Goal: Information Seeking & Learning: Learn about a topic

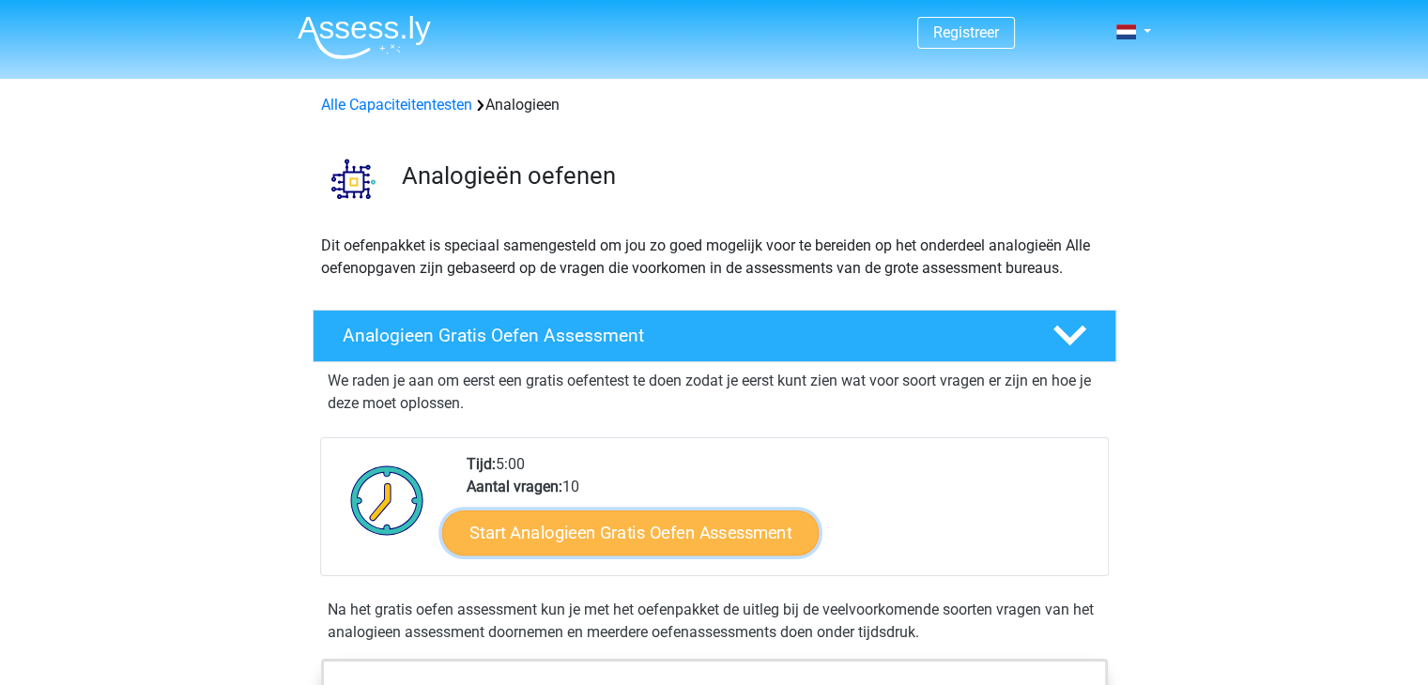
click at [650, 537] on link "Start Analogieen Gratis Oefen Assessment" at bounding box center [630, 532] width 377 height 45
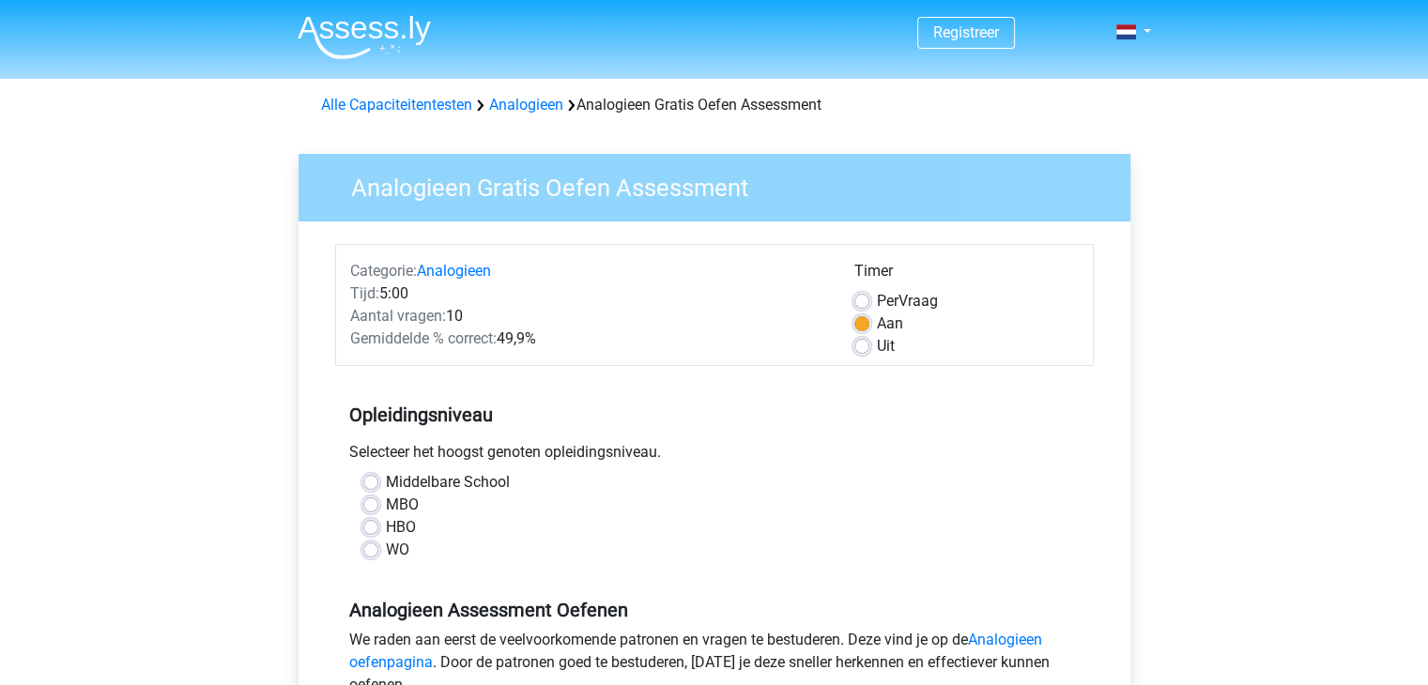
click at [386, 504] on label "MBO" at bounding box center [402, 505] width 33 height 23
click at [368, 504] on input "MBO" at bounding box center [370, 503] width 15 height 19
radio input "true"
click at [386, 481] on label "Middelbare School" at bounding box center [448, 482] width 124 height 23
click at [370, 481] on input "Middelbare School" at bounding box center [370, 480] width 15 height 19
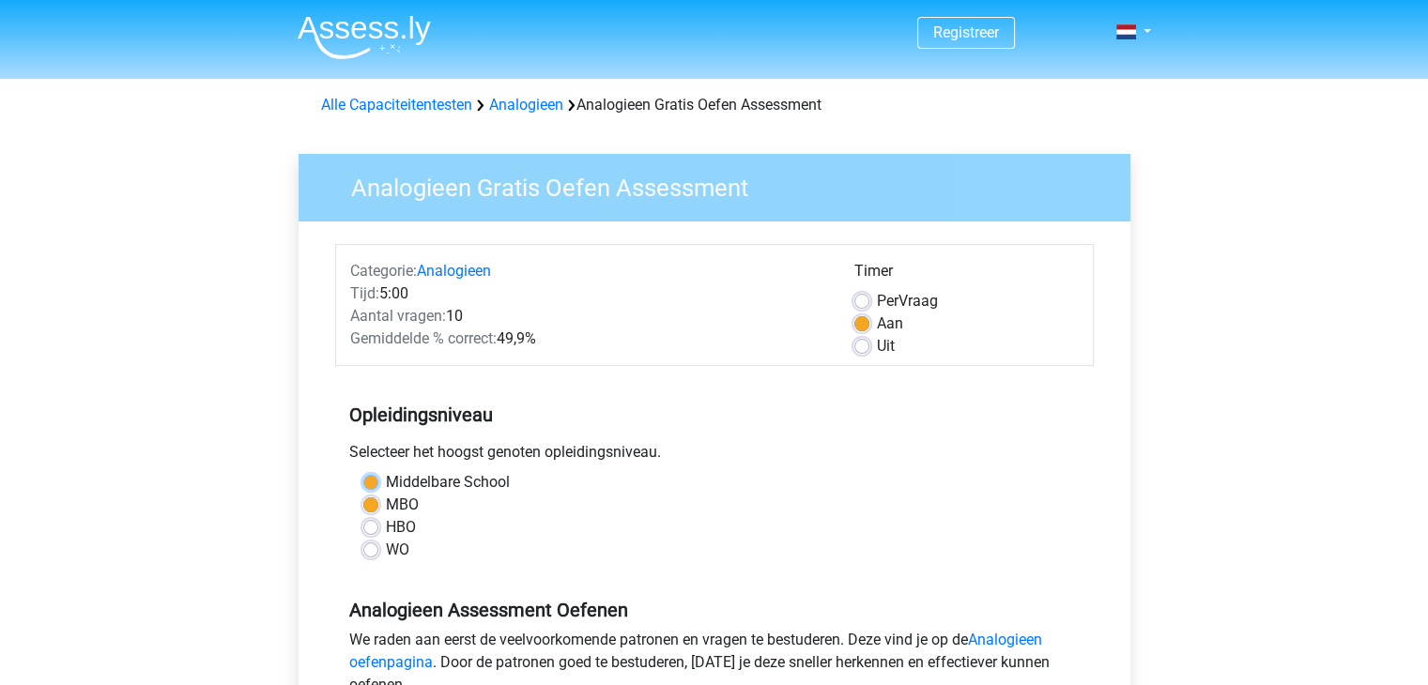
radio input "true"
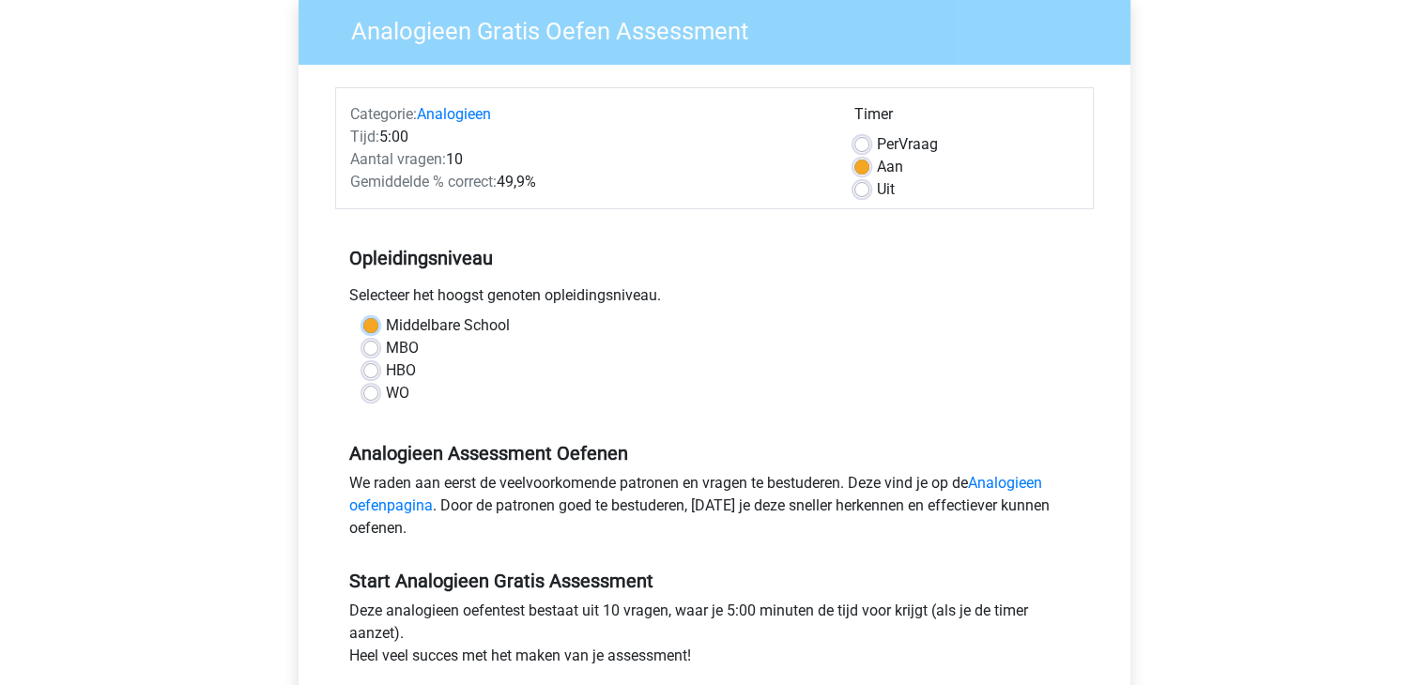
scroll to position [188, 0]
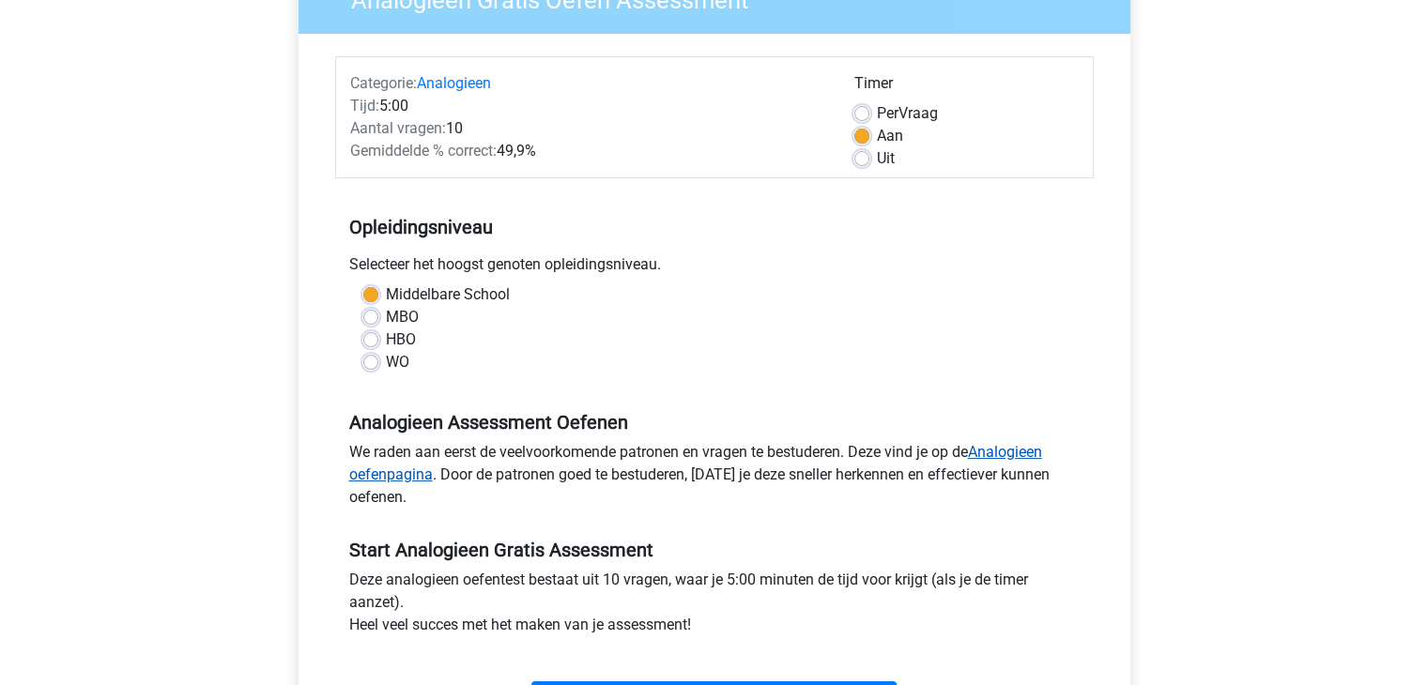
click at [1002, 455] on link "Analogieen oefenpagina" at bounding box center [695, 463] width 693 height 40
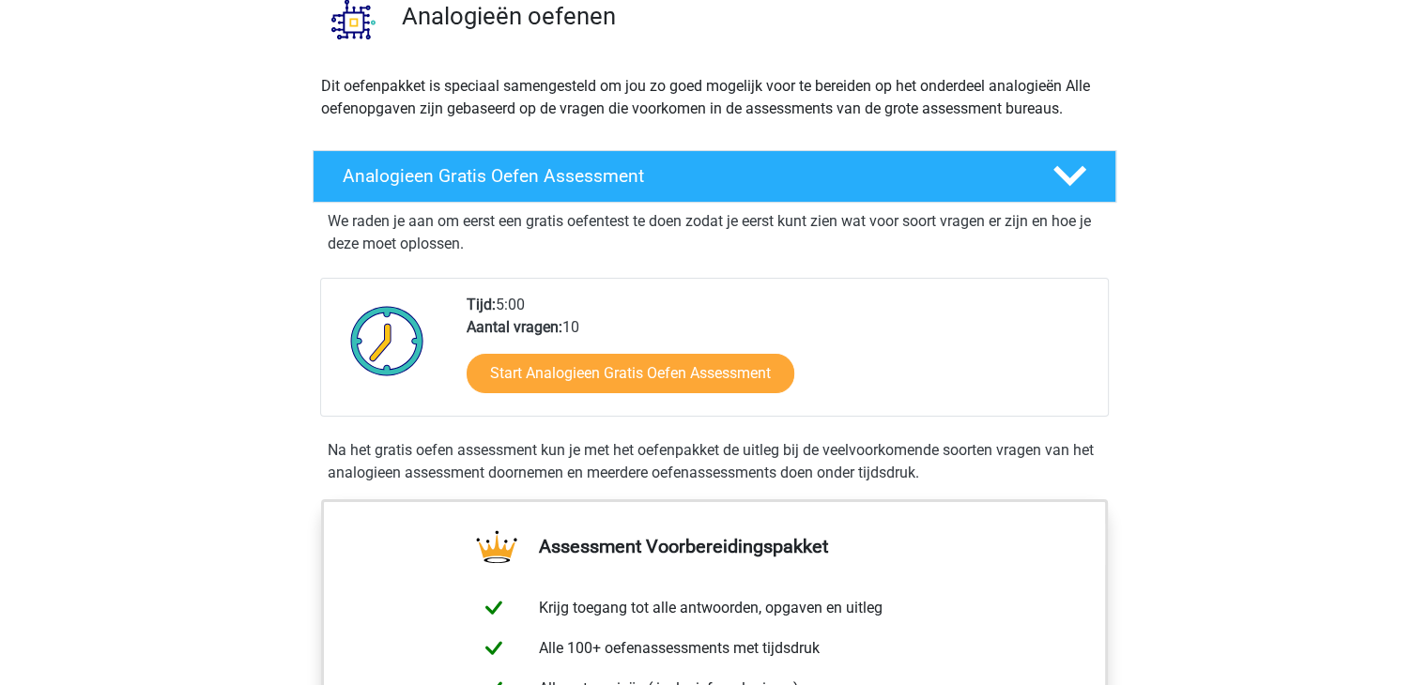
scroll to position [376, 0]
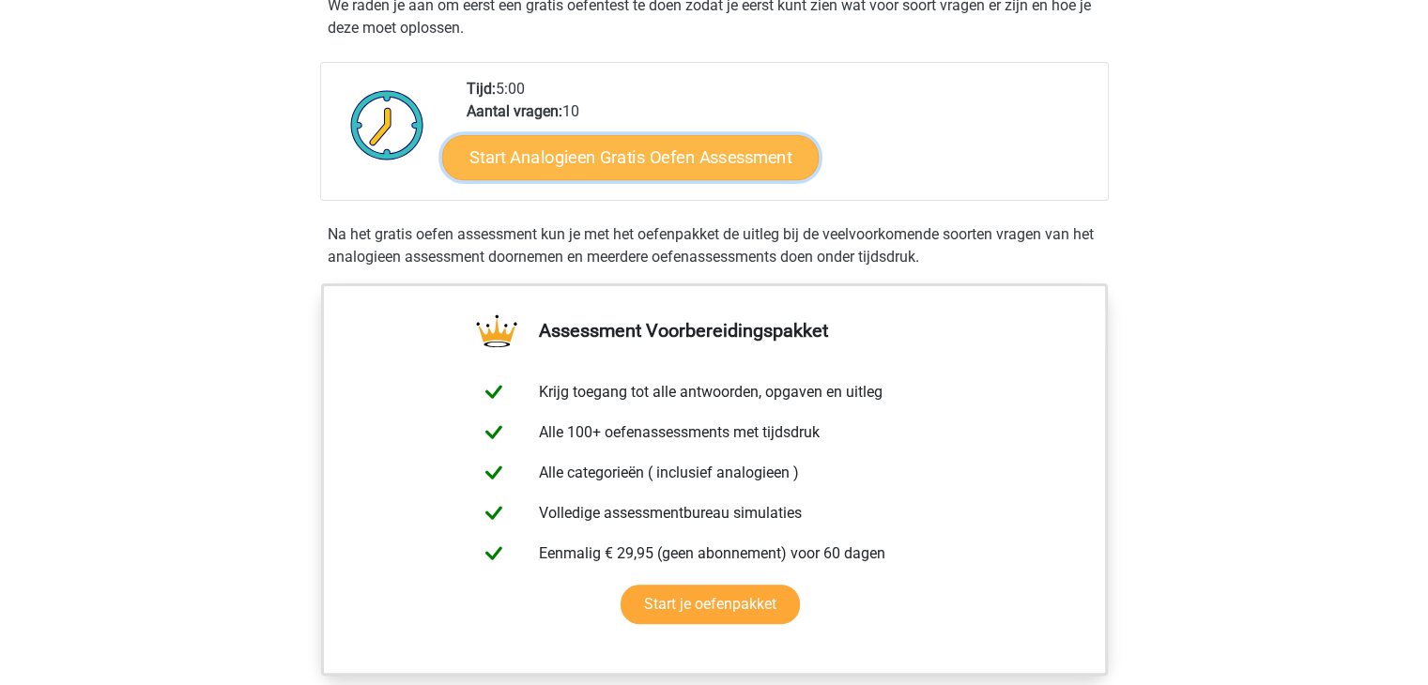
click at [561, 161] on link "Start Analogieen Gratis Oefen Assessment" at bounding box center [630, 156] width 377 height 45
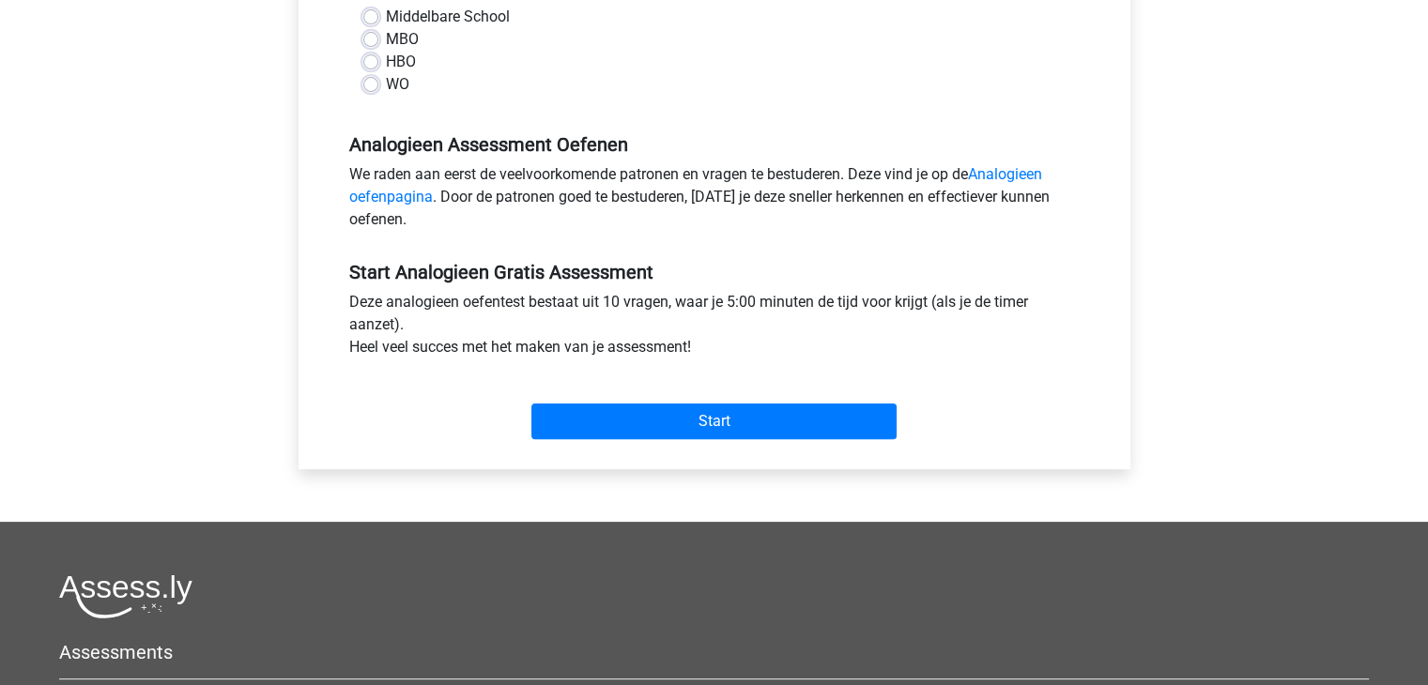
scroll to position [470, 0]
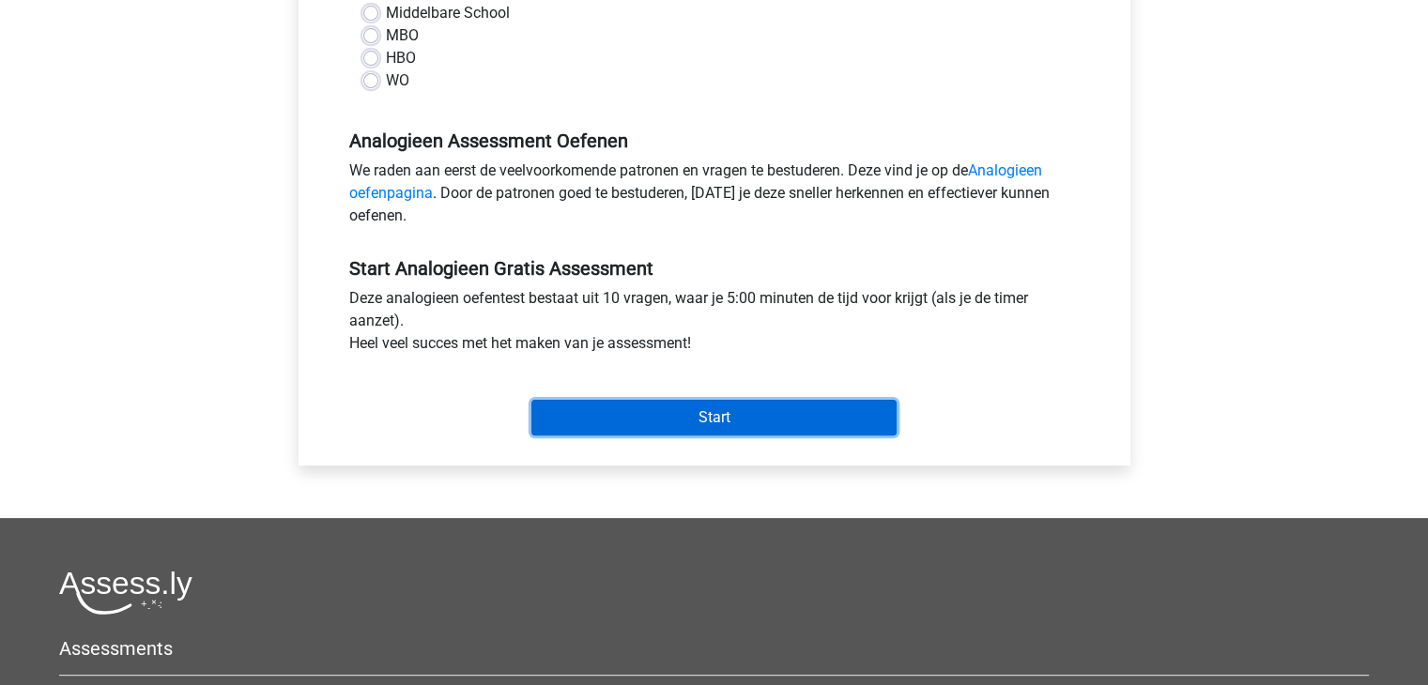
click at [721, 411] on input "Start" at bounding box center [713, 418] width 365 height 36
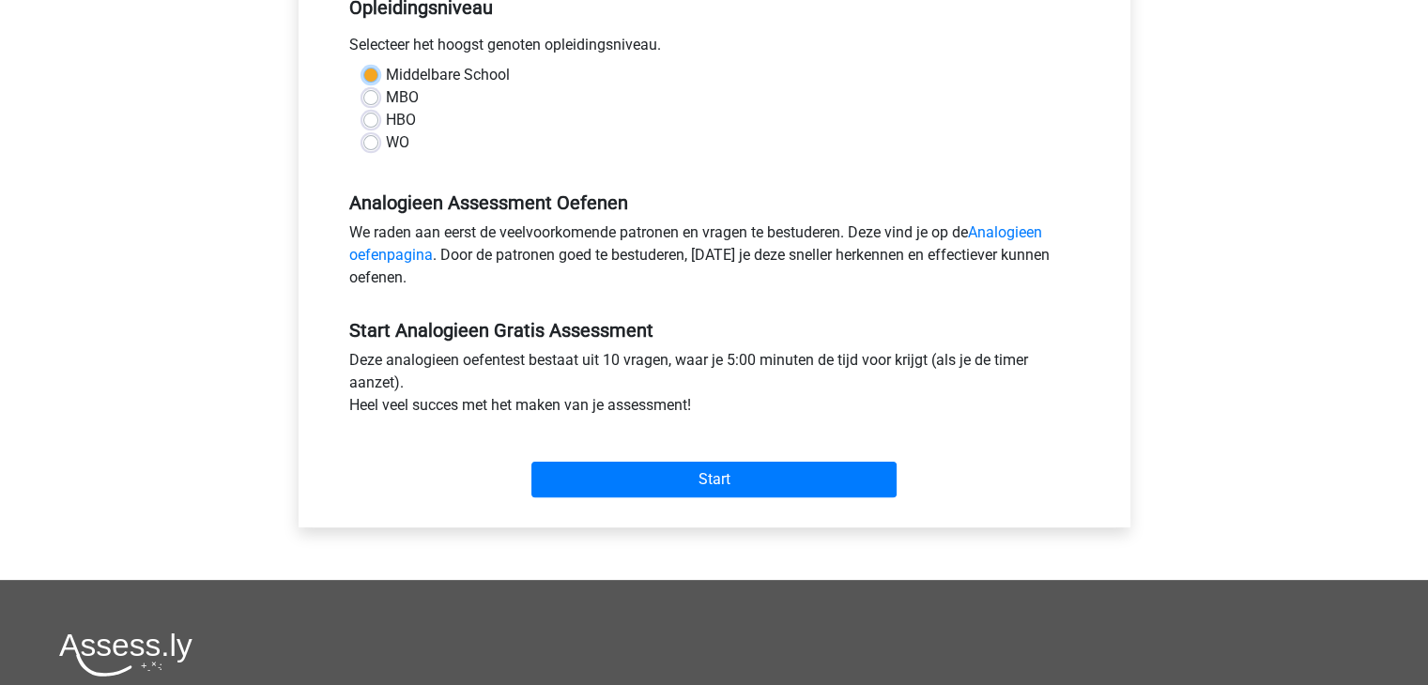
scroll to position [376, 0]
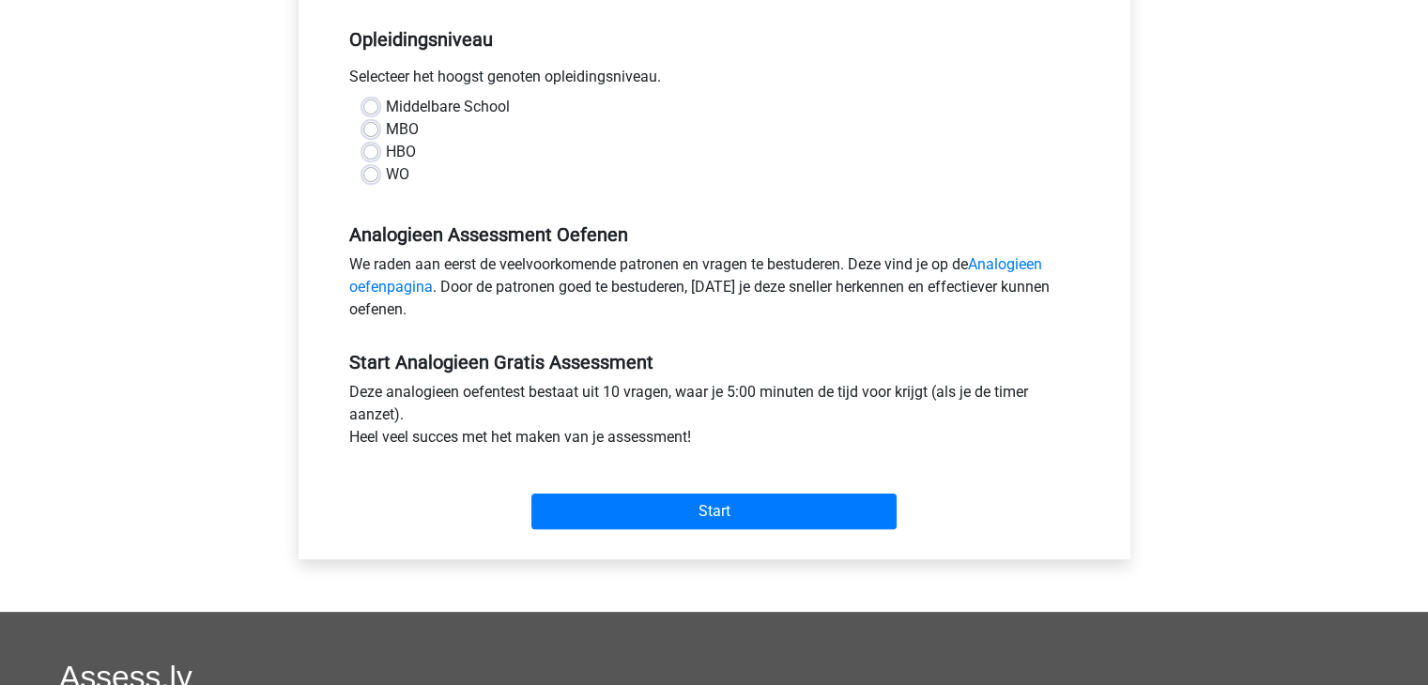
click at [386, 107] on label "Middelbare School" at bounding box center [448, 107] width 124 height 23
click at [368, 107] on input "Middelbare School" at bounding box center [370, 105] width 15 height 19
radio input "true"
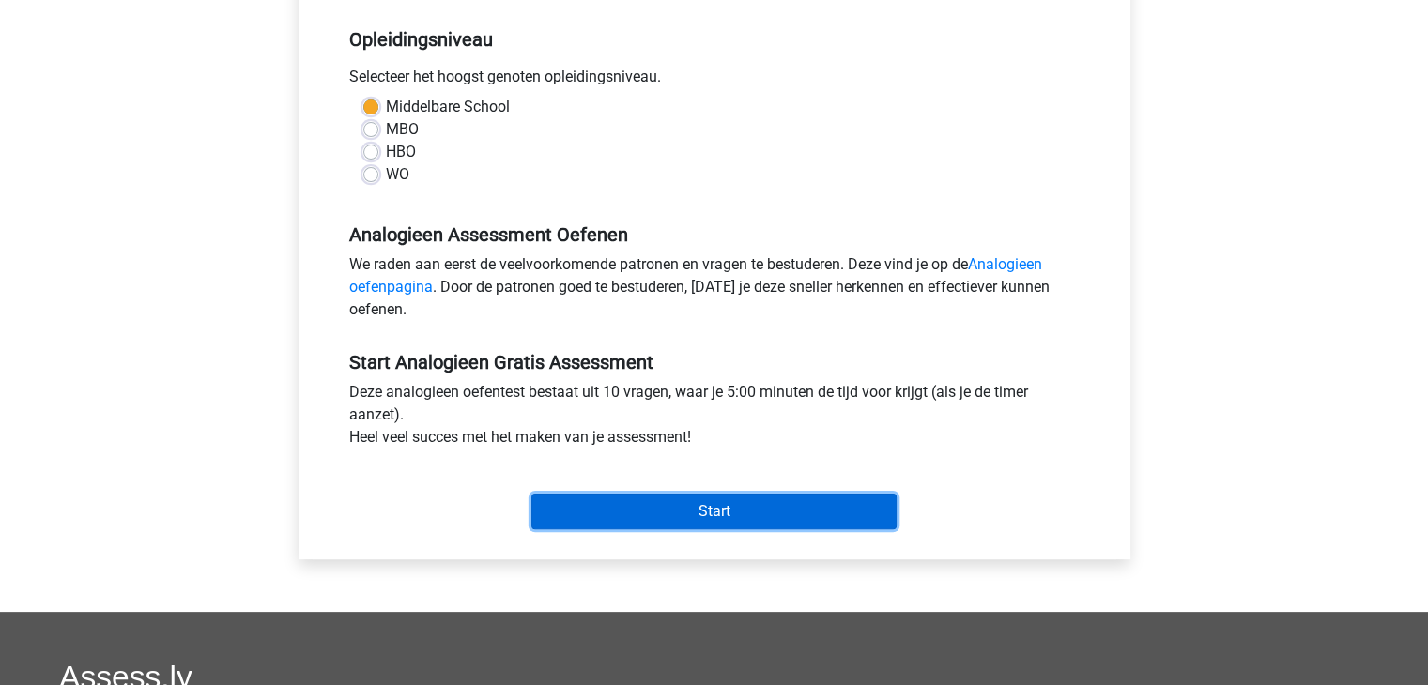
click at [703, 512] on input "Start" at bounding box center [713, 512] width 365 height 36
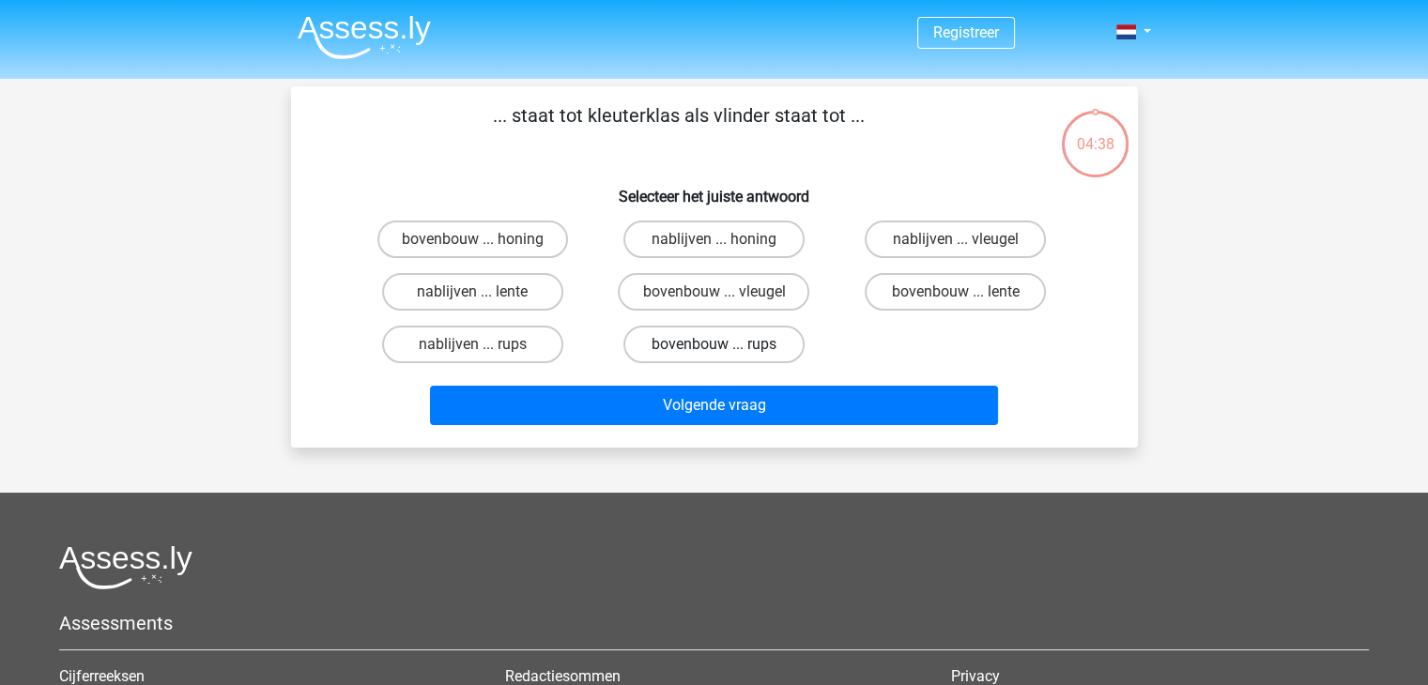
click at [786, 351] on label "bovenbouw ... rups" at bounding box center [714, 345] width 181 height 38
click at [726, 351] on input "bovenbouw ... rups" at bounding box center [720, 351] width 12 height 12
radio input "true"
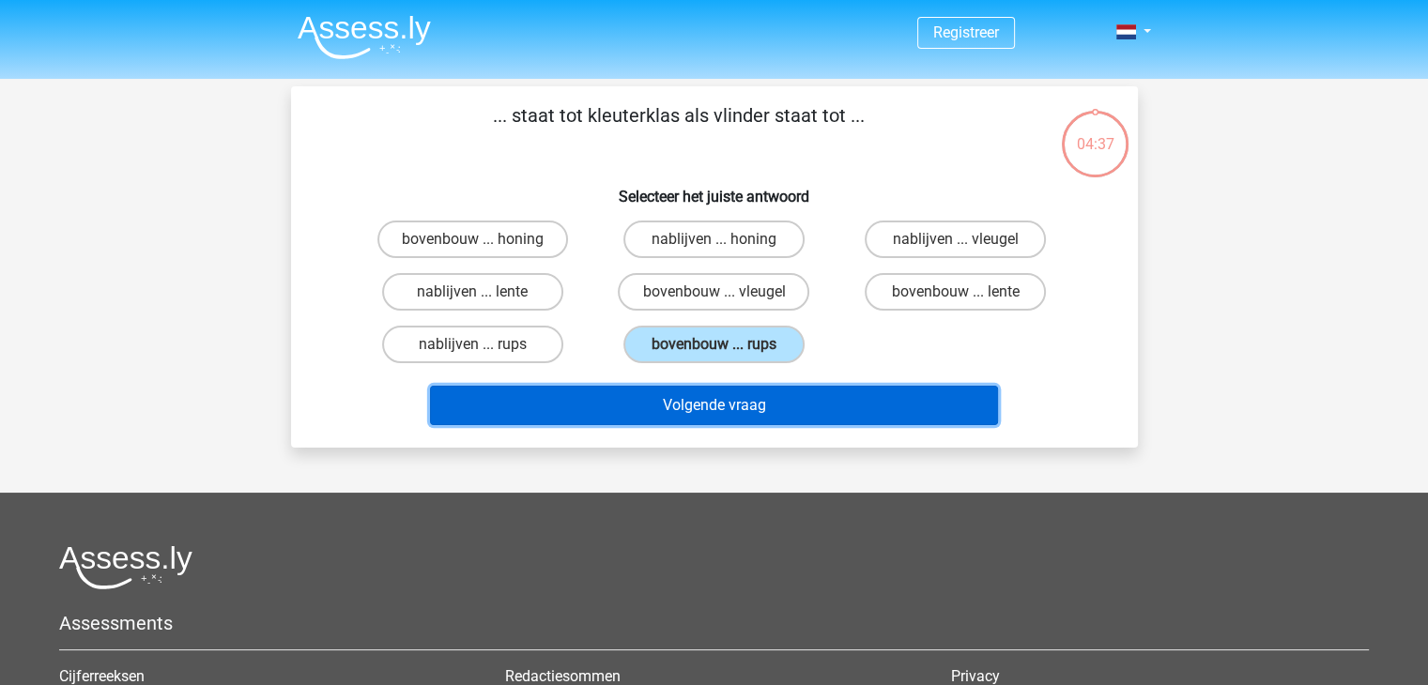
click at [784, 397] on button "Volgende vraag" at bounding box center [714, 405] width 568 height 39
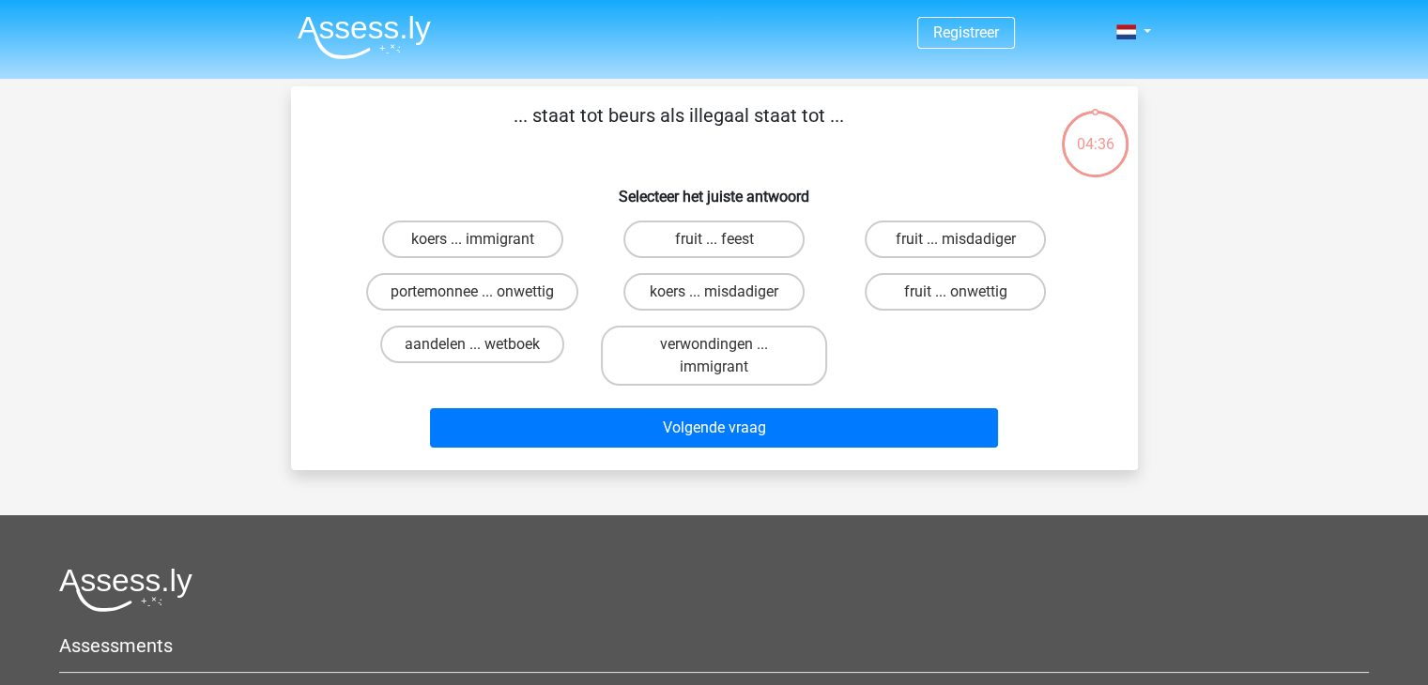
scroll to position [86, 0]
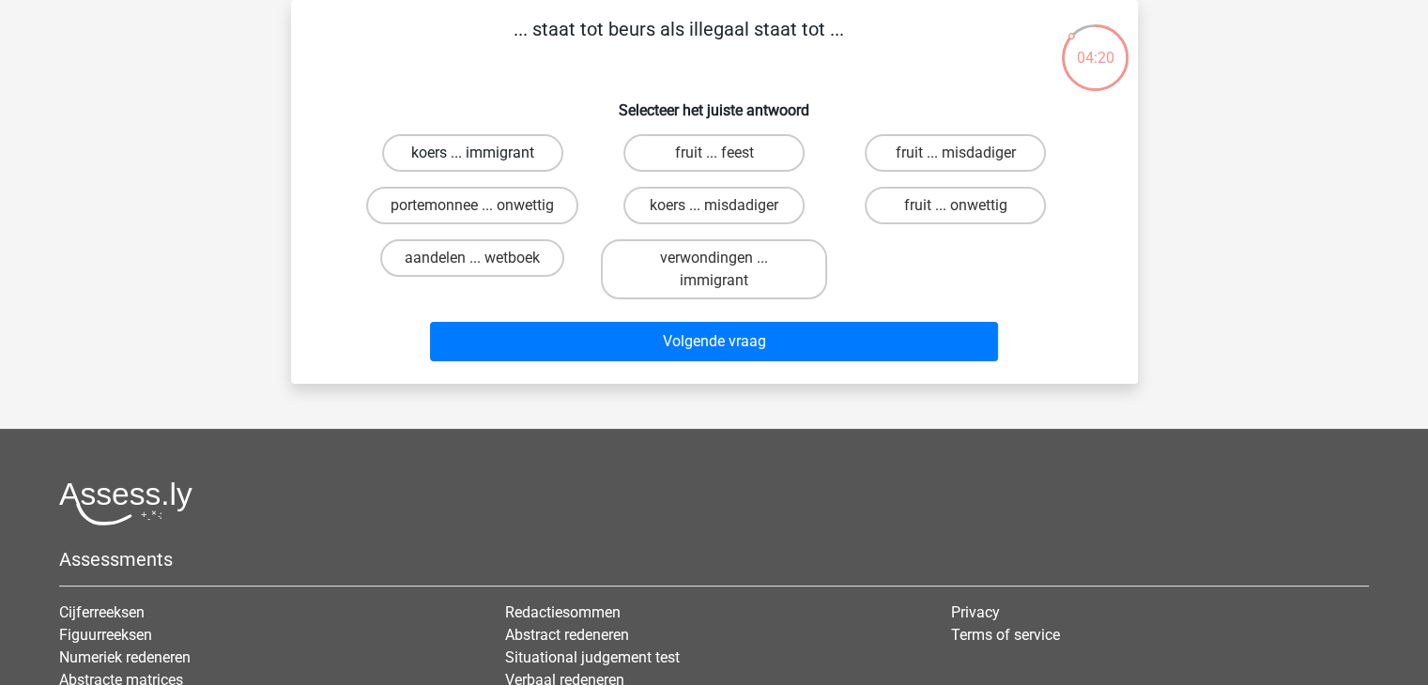
click at [449, 167] on label "koers ... immigrant" at bounding box center [472, 153] width 181 height 38
click at [472, 165] on input "koers ... immigrant" at bounding box center [478, 159] width 12 height 12
radio input "true"
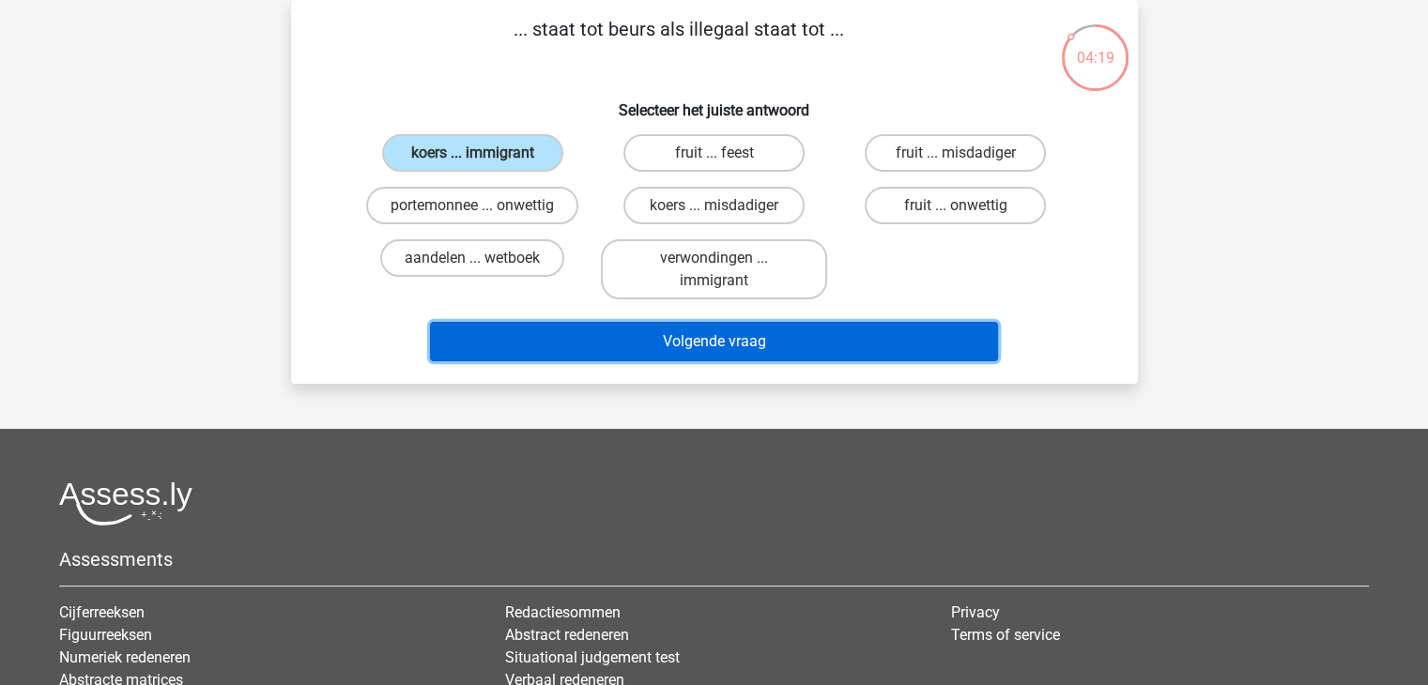
click at [657, 340] on button "Volgende vraag" at bounding box center [714, 341] width 568 height 39
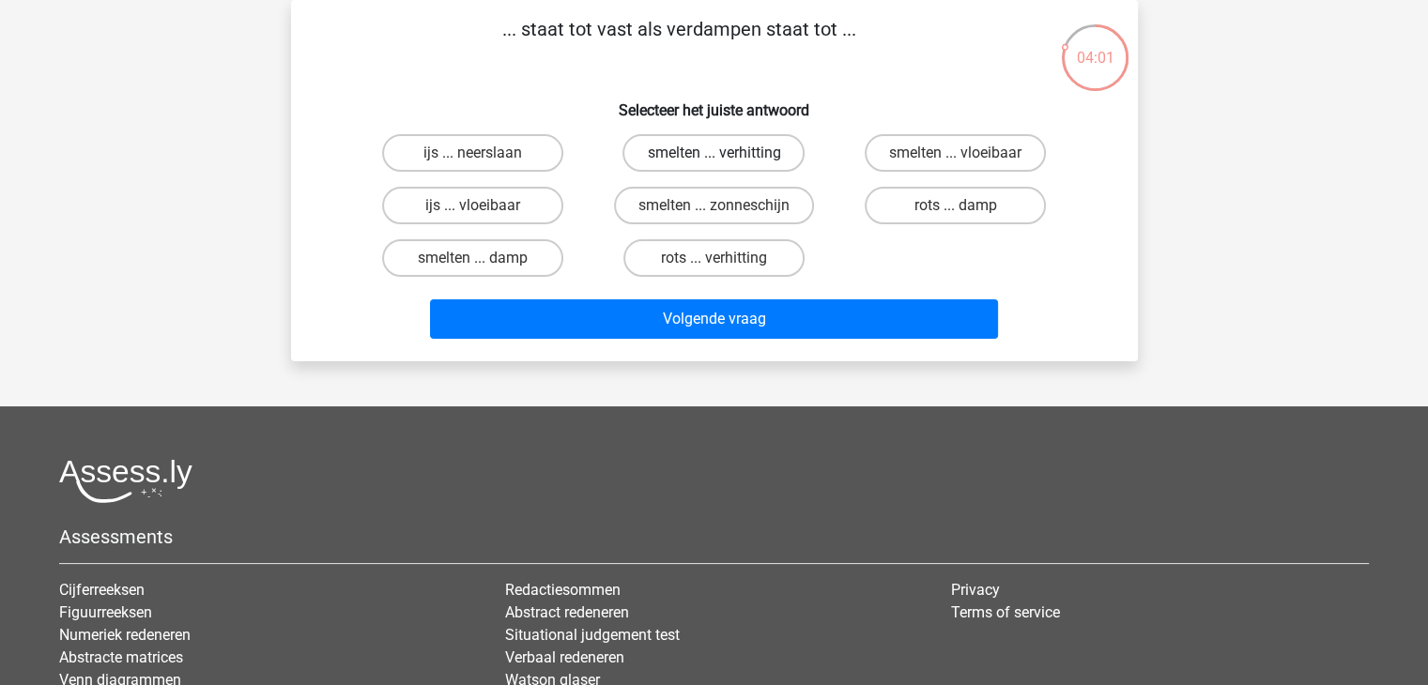
click at [790, 149] on label "smelten ... verhitting" at bounding box center [714, 153] width 182 height 38
click at [726, 153] on input "smelten ... verhitting" at bounding box center [720, 159] width 12 height 12
radio input "true"
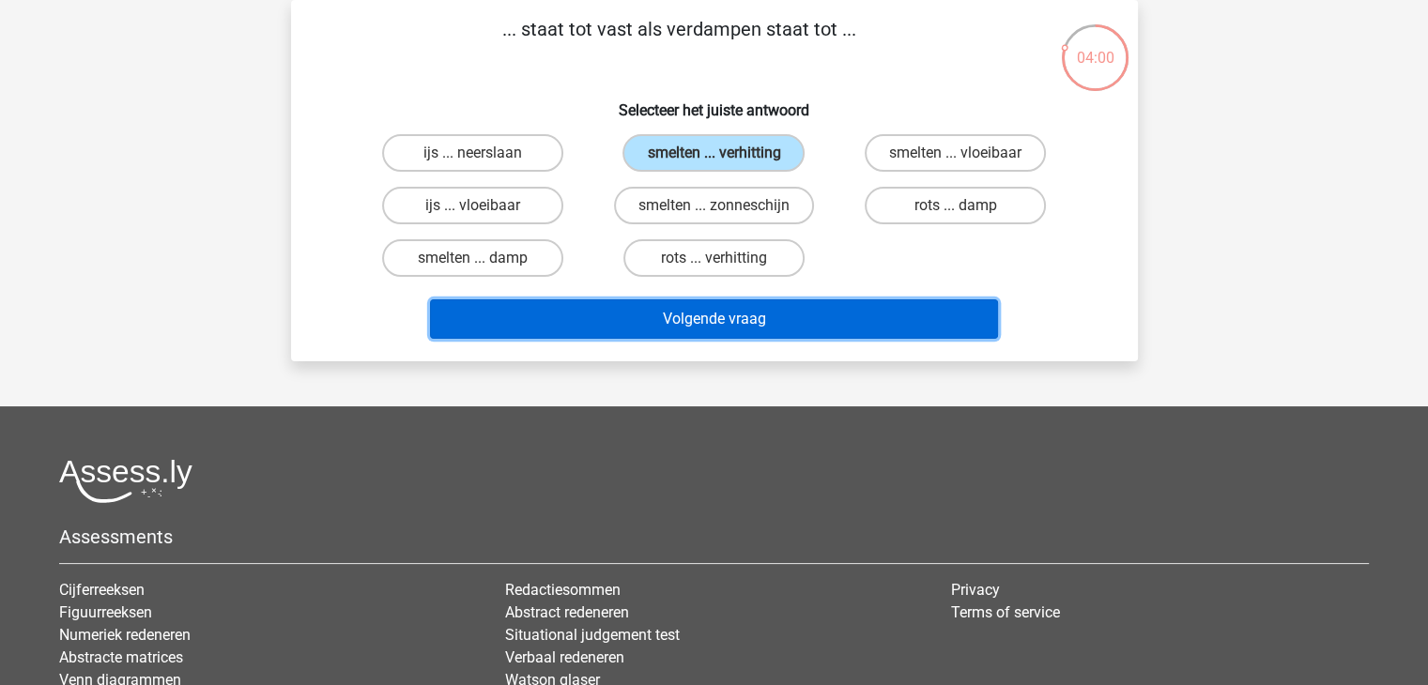
click at [808, 312] on button "Volgende vraag" at bounding box center [714, 319] width 568 height 39
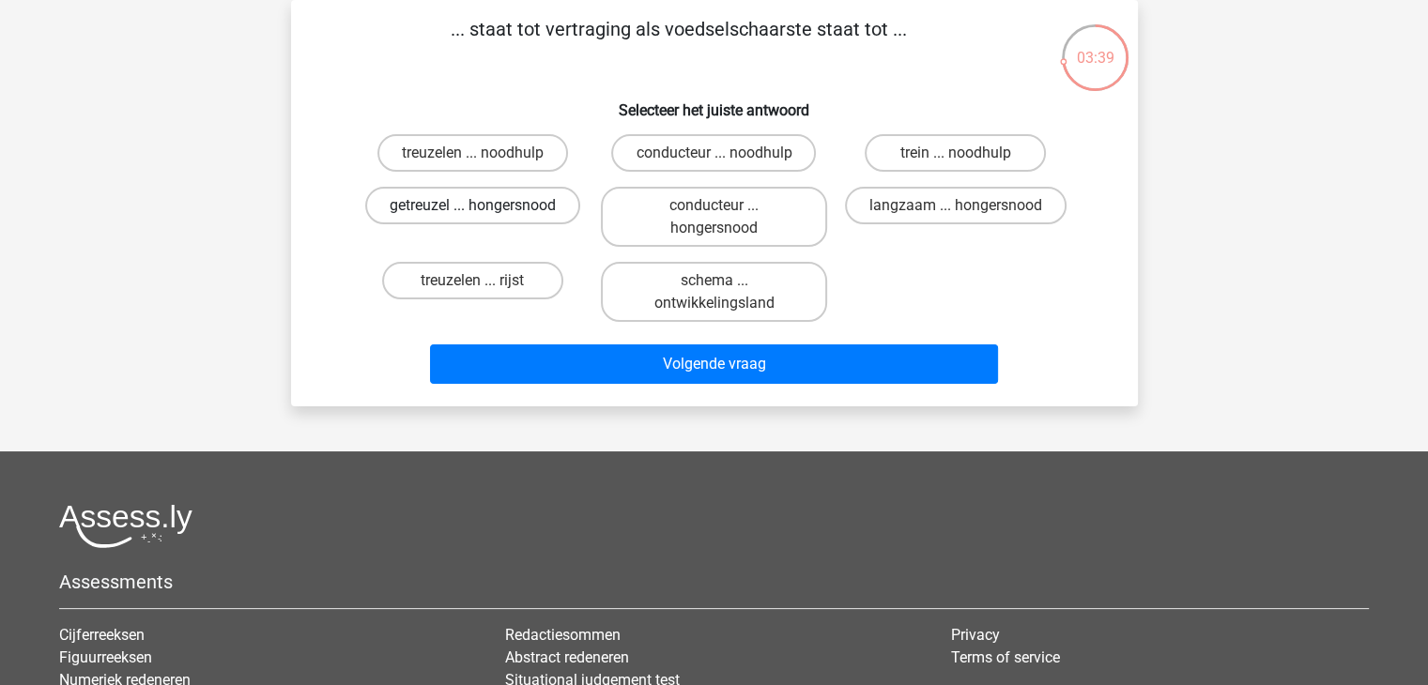
click at [454, 208] on label "getreuzel ... hongersnood" at bounding box center [472, 206] width 215 height 38
click at [472, 208] on input "getreuzel ... hongersnood" at bounding box center [478, 212] width 12 height 12
radio input "true"
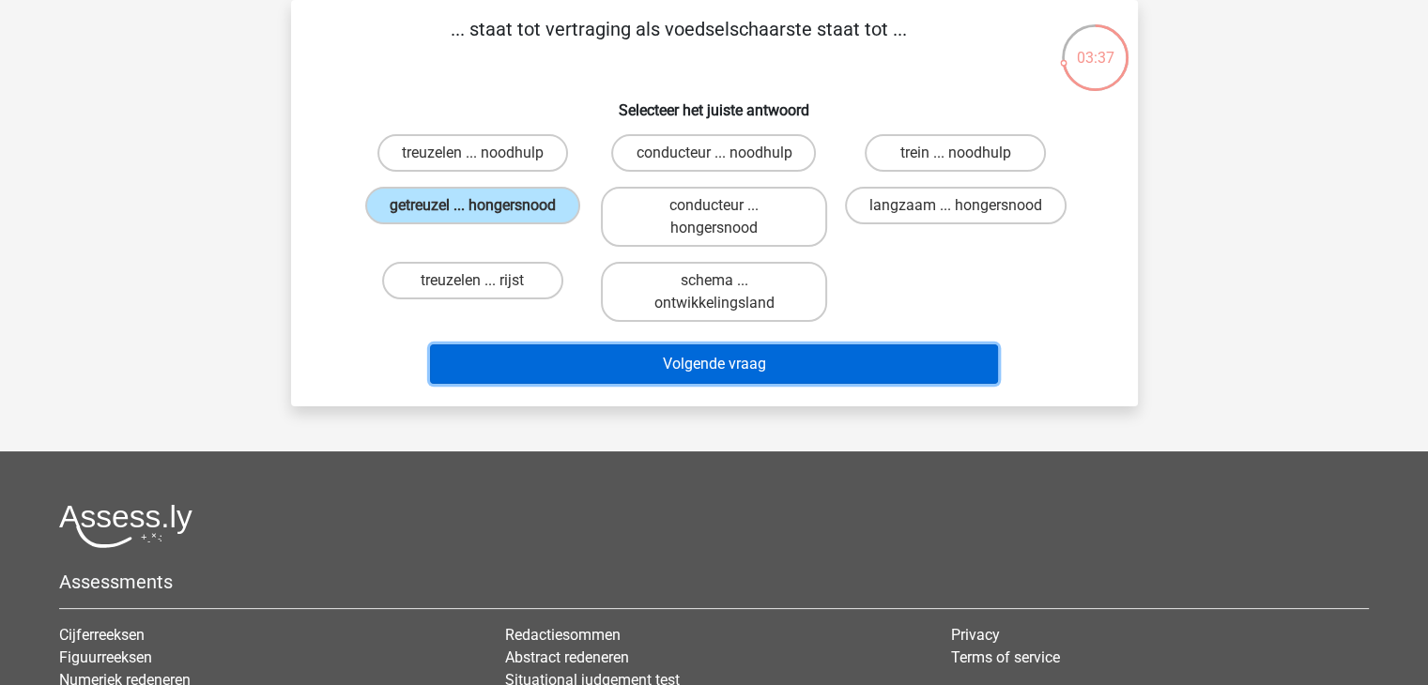
click at [707, 360] on button "Volgende vraag" at bounding box center [714, 364] width 568 height 39
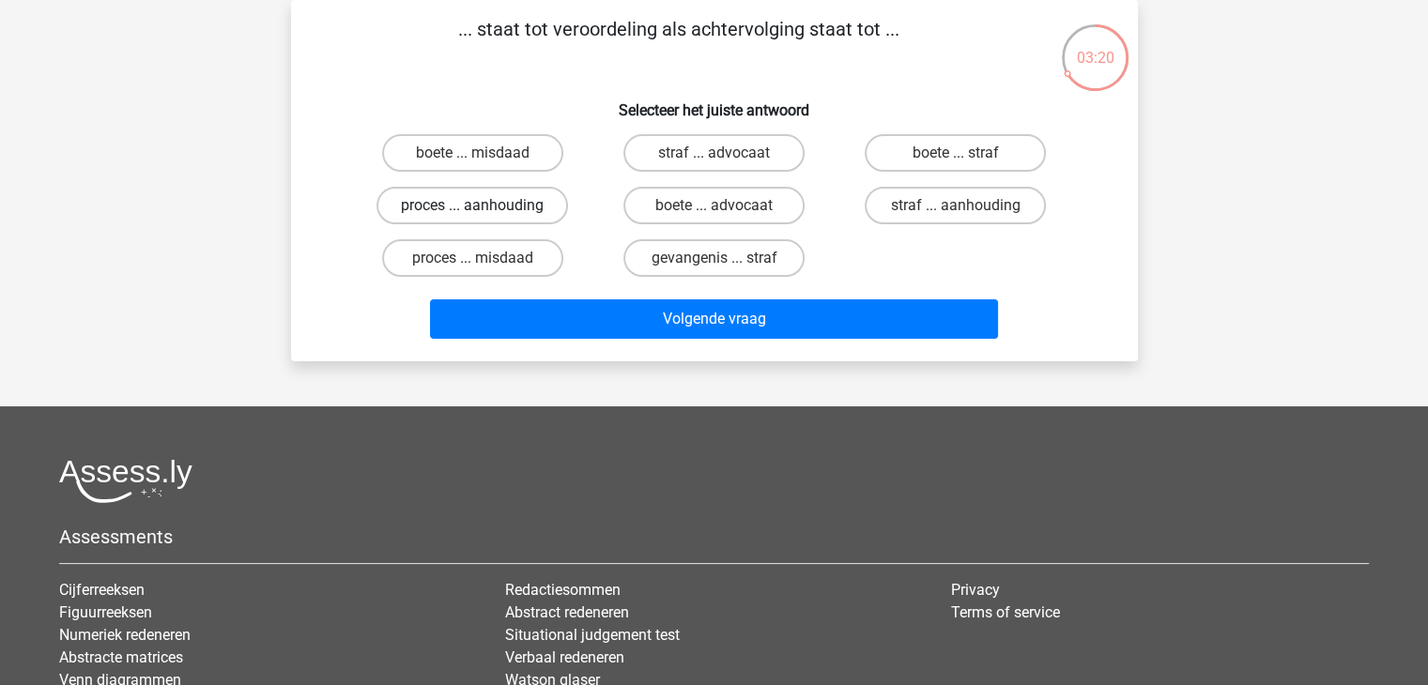
click at [454, 208] on label "proces ... aanhouding" at bounding box center [473, 206] width 192 height 38
click at [472, 208] on input "proces ... aanhouding" at bounding box center [478, 212] width 12 height 12
radio input "true"
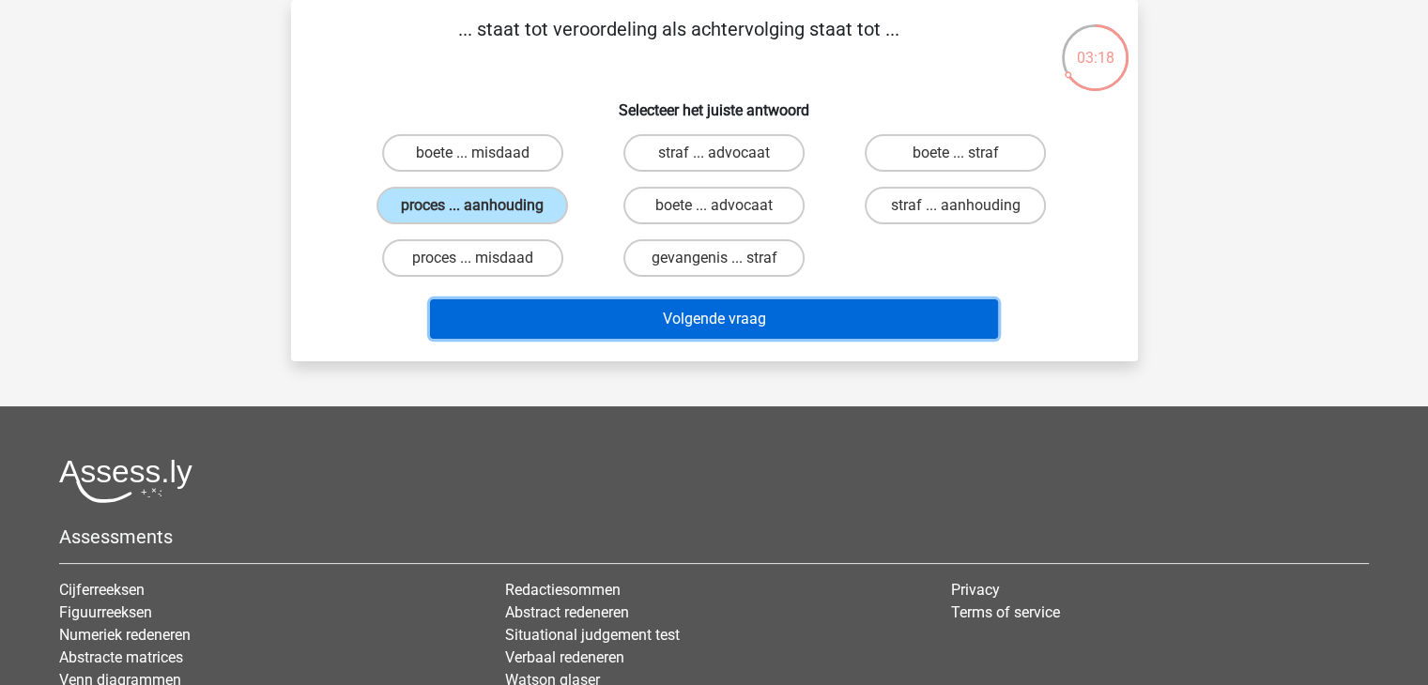
click at [624, 316] on button "Volgende vraag" at bounding box center [714, 319] width 568 height 39
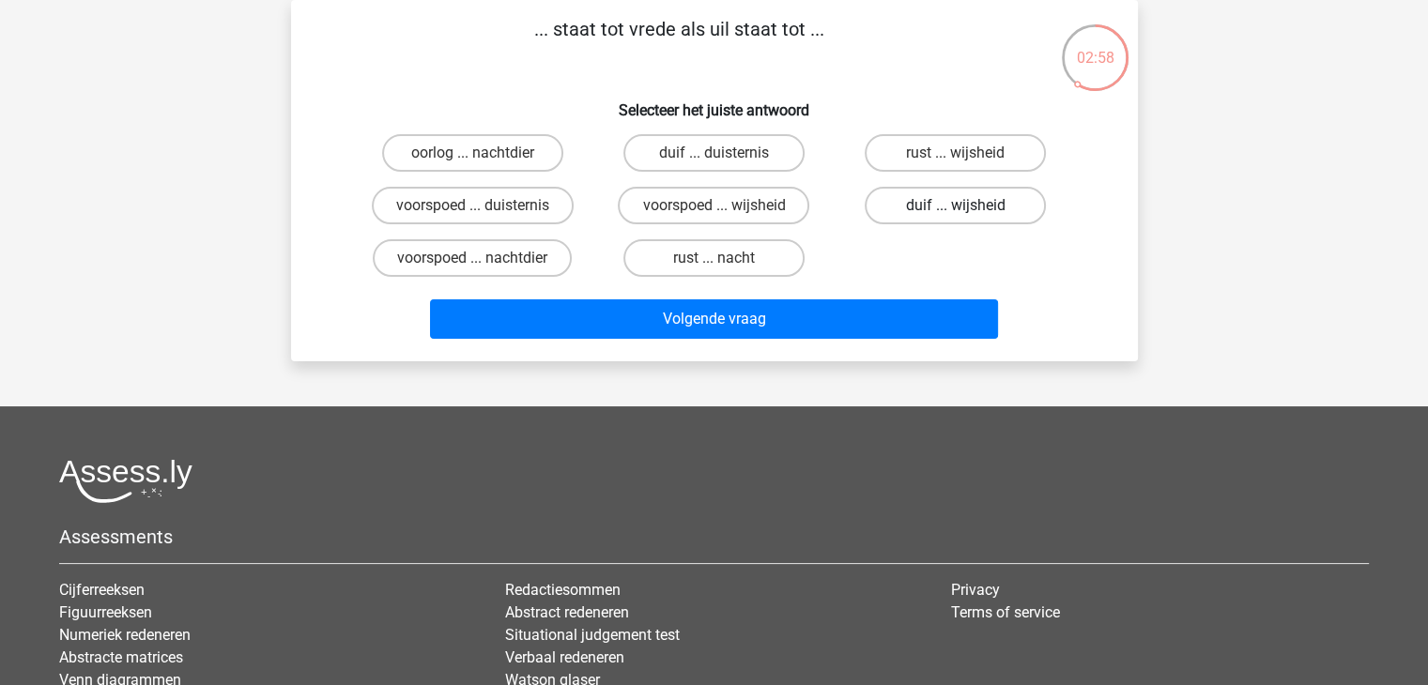
click at [934, 198] on label "duif ... wijsheid" at bounding box center [955, 206] width 181 height 38
click at [956, 206] on input "duif ... wijsheid" at bounding box center [962, 212] width 12 height 12
radio input "true"
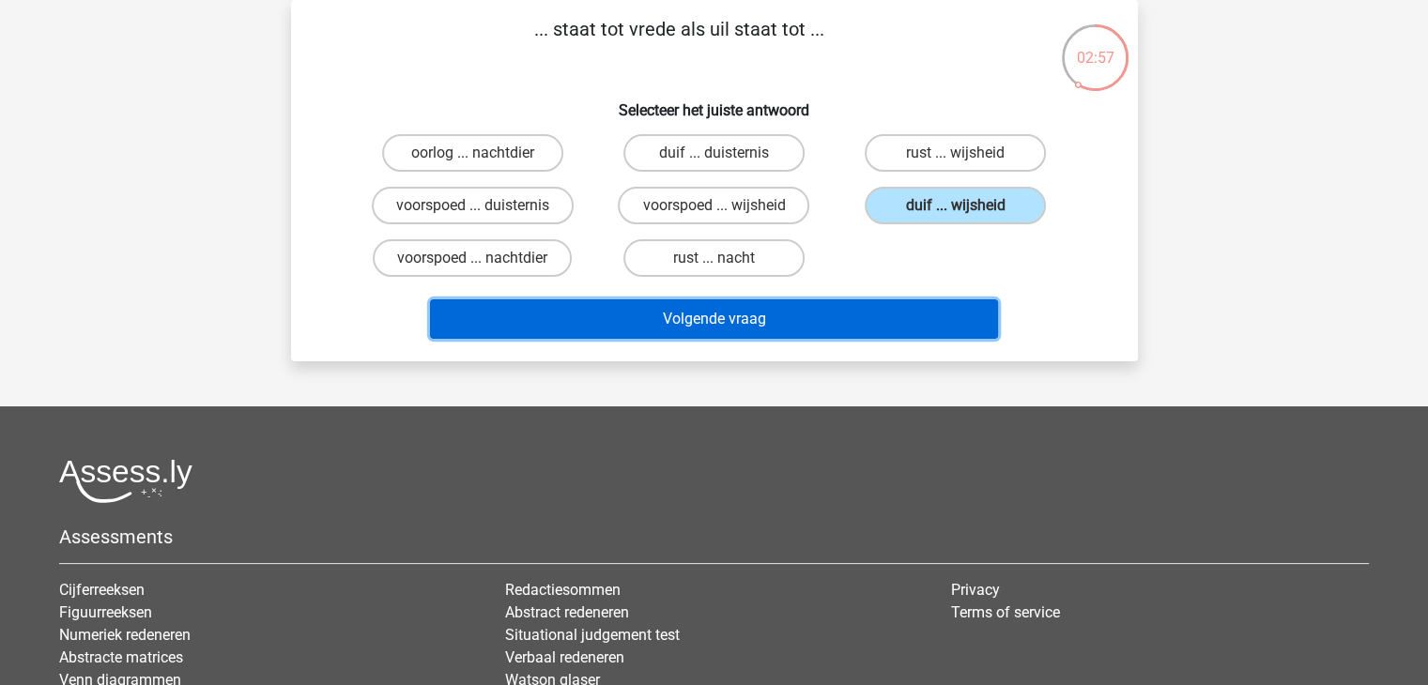
click at [760, 309] on button "Volgende vraag" at bounding box center [714, 319] width 568 height 39
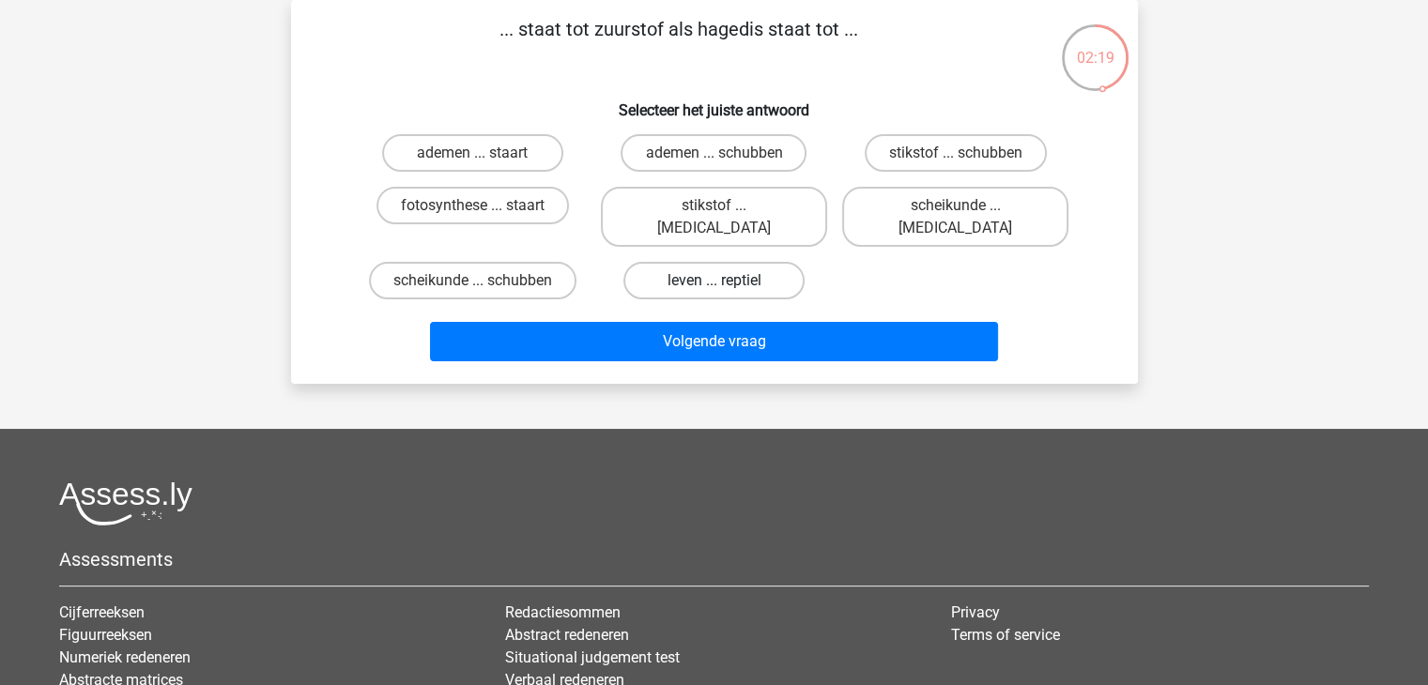
click at [743, 262] on label "leven ... reptiel" at bounding box center [714, 281] width 181 height 38
click at [726, 281] on input "leven ... reptiel" at bounding box center [720, 287] width 12 height 12
radio input "true"
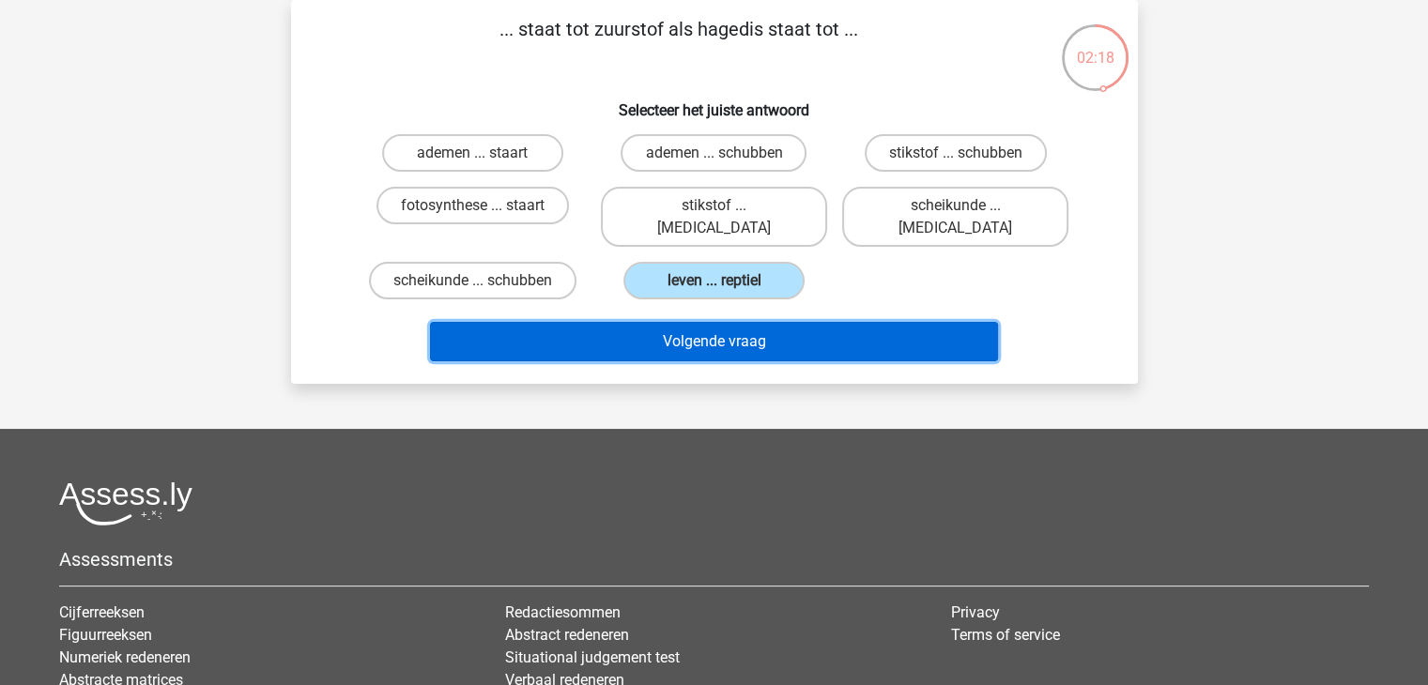
click at [768, 322] on button "Volgende vraag" at bounding box center [714, 341] width 568 height 39
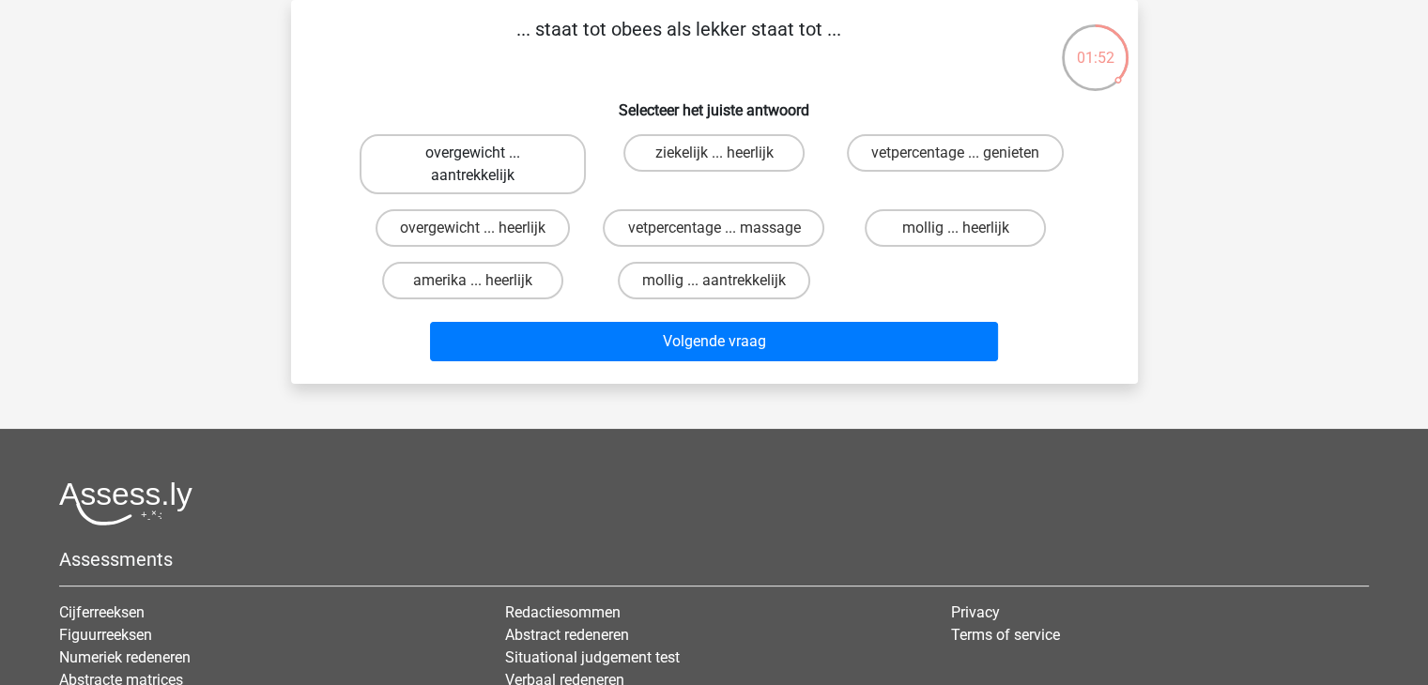
click at [543, 157] on label "overgewicht ... aantrekkelijk" at bounding box center [473, 164] width 226 height 60
click at [485, 157] on input "overgewicht ... aantrekkelijk" at bounding box center [478, 159] width 12 height 12
radio input "true"
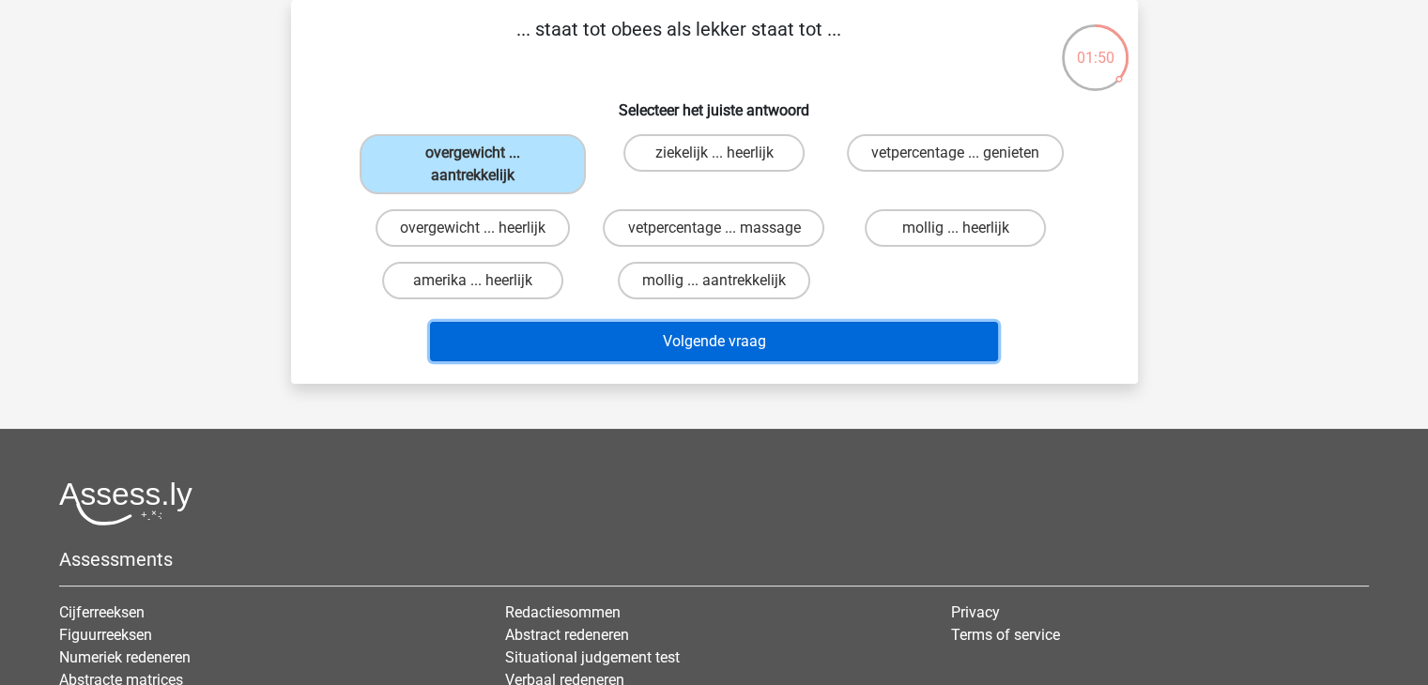
click at [667, 331] on button "Volgende vraag" at bounding box center [714, 341] width 568 height 39
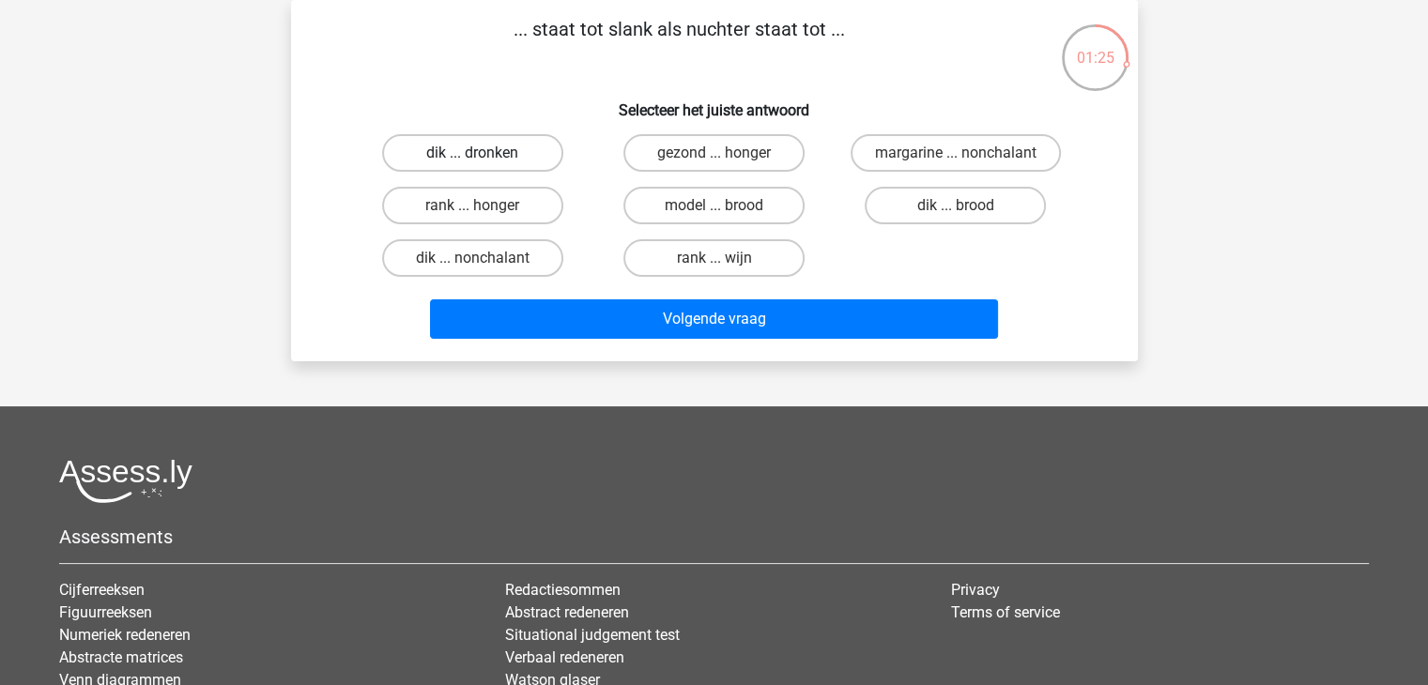
click at [533, 158] on label "dik ... dronken" at bounding box center [472, 153] width 181 height 38
click at [485, 158] on input "dik ... dronken" at bounding box center [478, 159] width 12 height 12
radio input "true"
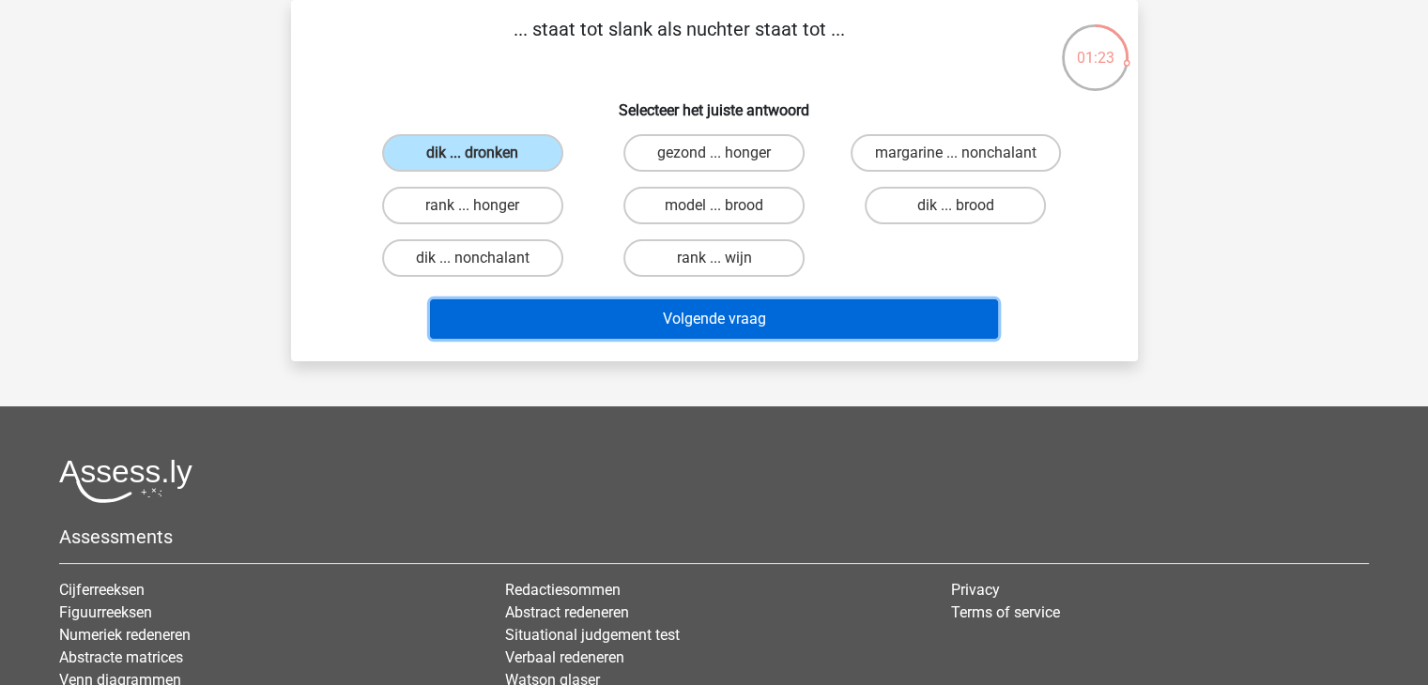
click at [653, 308] on button "Volgende vraag" at bounding box center [714, 319] width 568 height 39
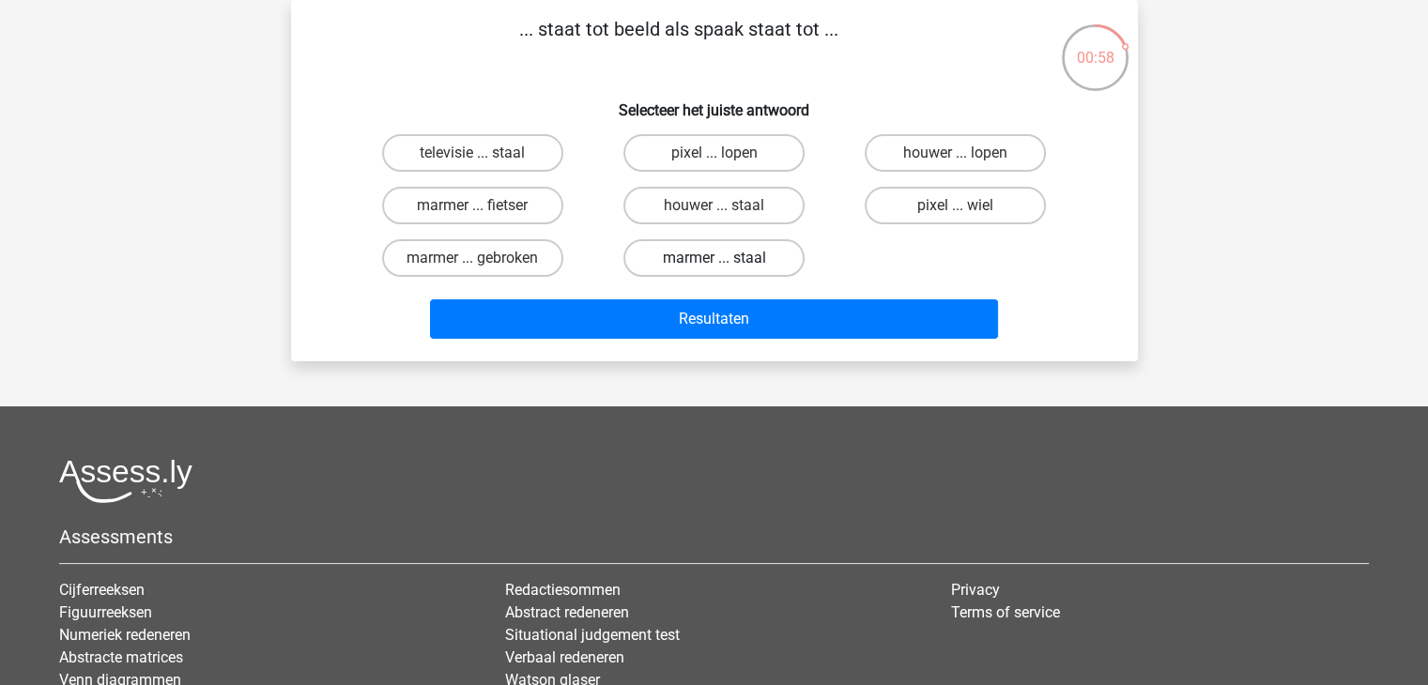
click at [707, 260] on label "marmer ... staal" at bounding box center [714, 258] width 181 height 38
click at [714, 260] on input "marmer ... staal" at bounding box center [720, 264] width 12 height 12
radio input "true"
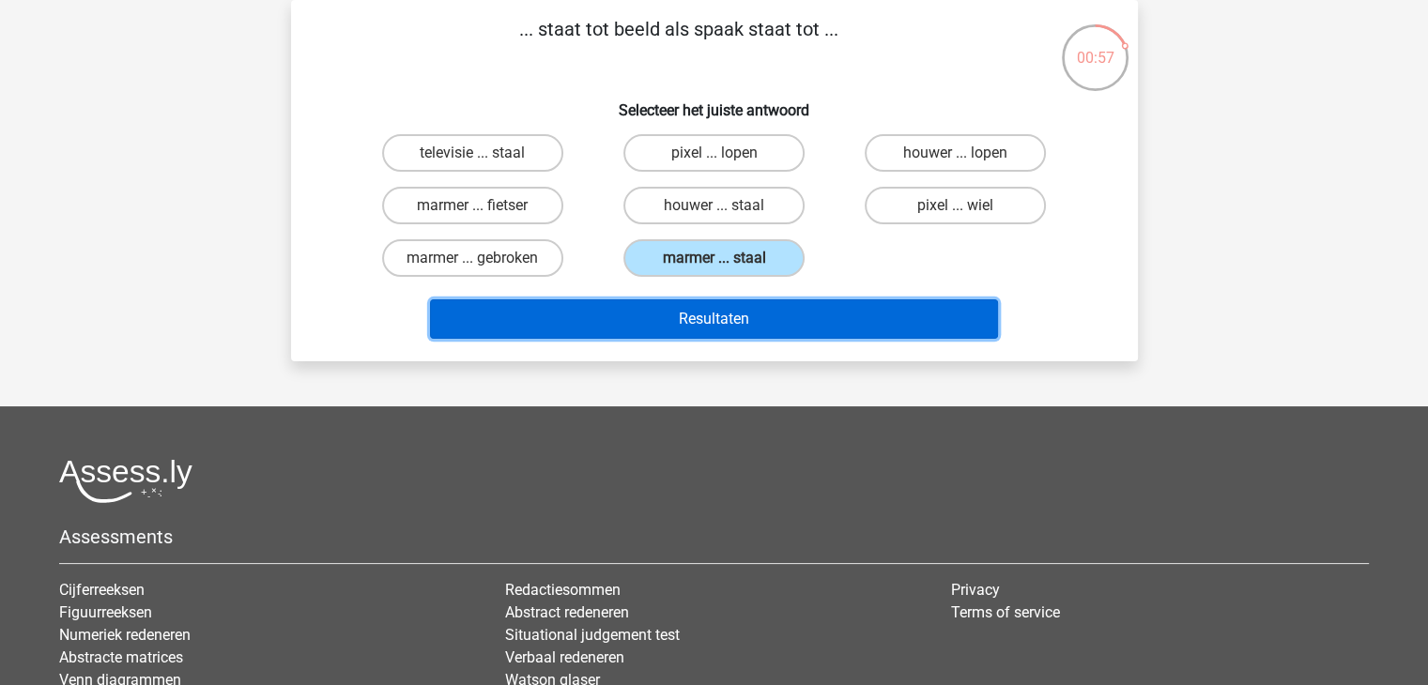
click at [741, 318] on button "Resultaten" at bounding box center [714, 319] width 568 height 39
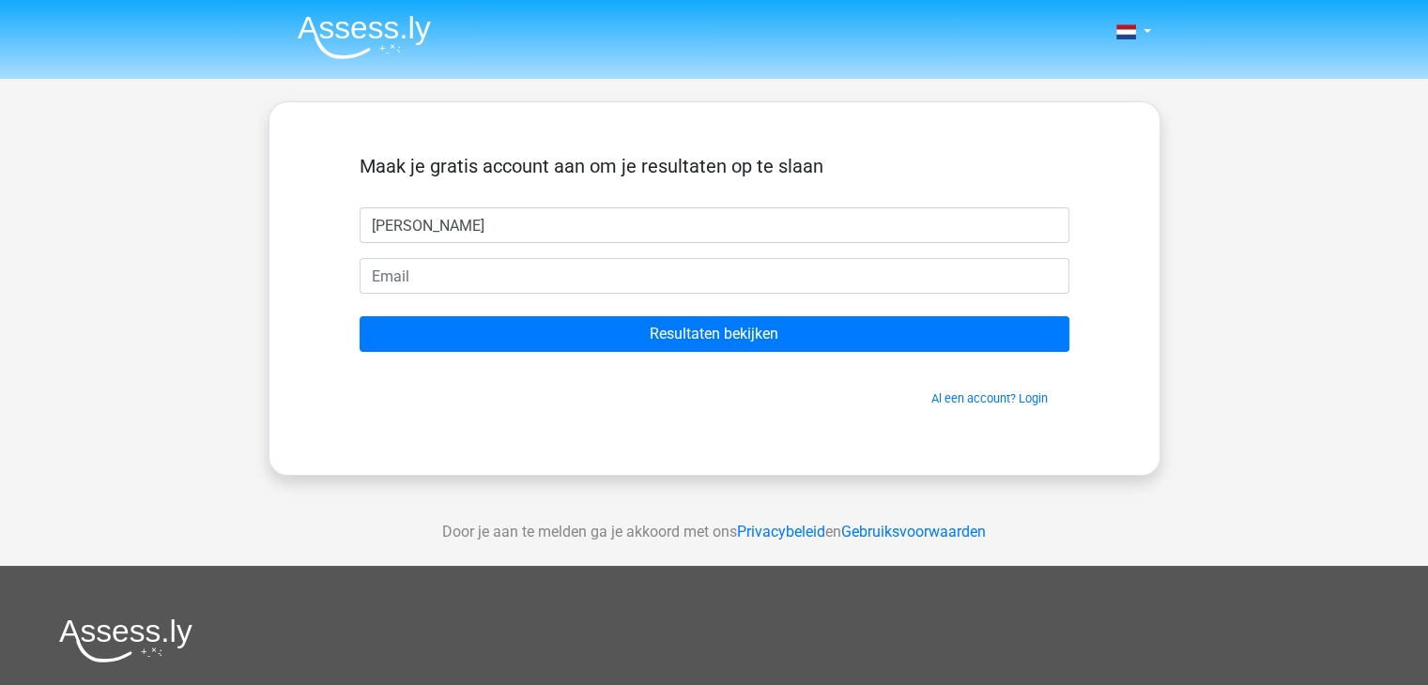
type input "[PERSON_NAME]"
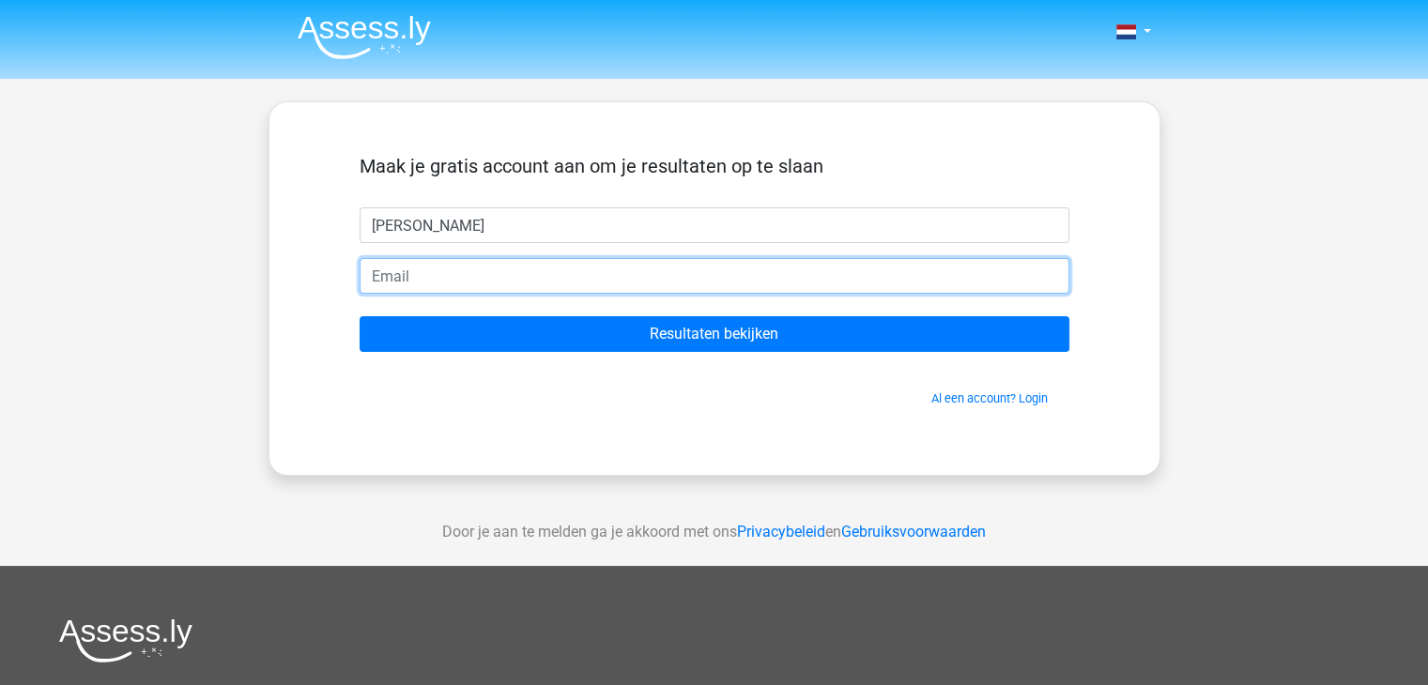
click at [400, 277] on input "email" at bounding box center [715, 276] width 710 height 36
type input "[EMAIL_ADDRESS][DOMAIN_NAME]"
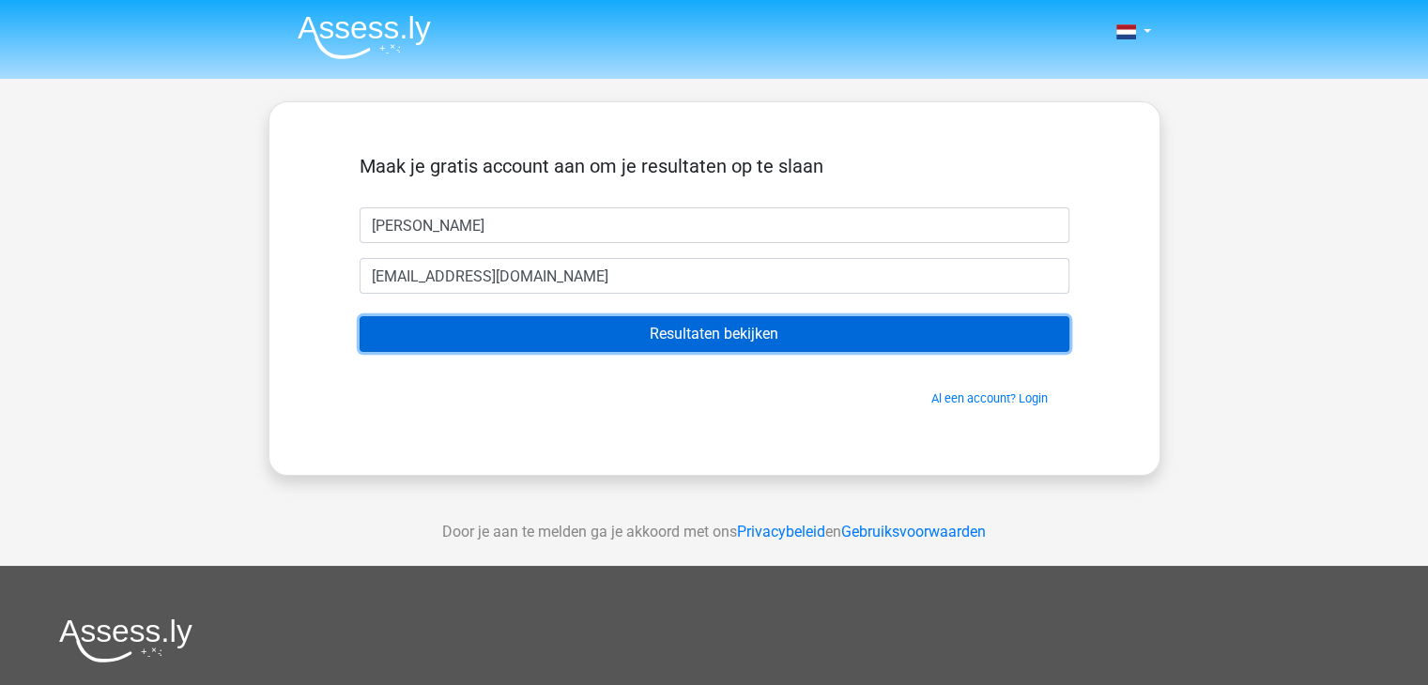
click at [620, 332] on input "Resultaten bekijken" at bounding box center [715, 334] width 710 height 36
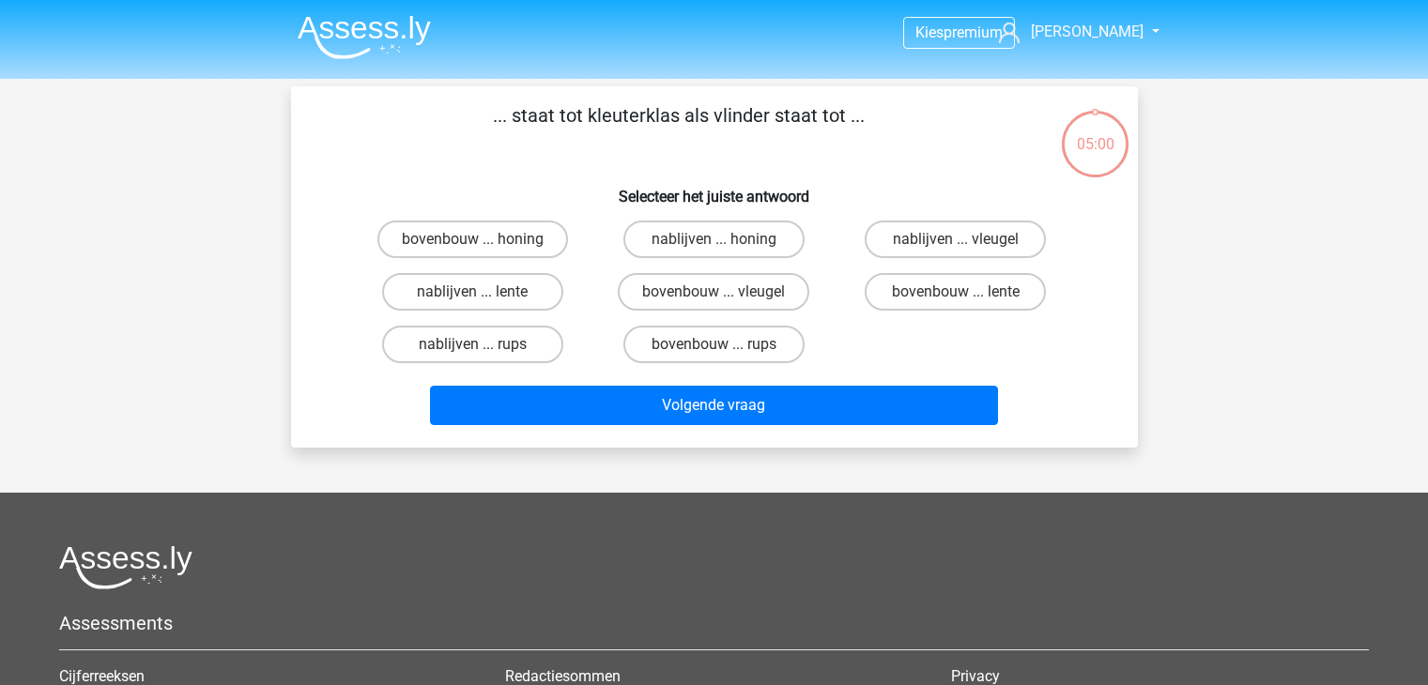
scroll to position [86, 0]
